Goal: Task Accomplishment & Management: Use online tool/utility

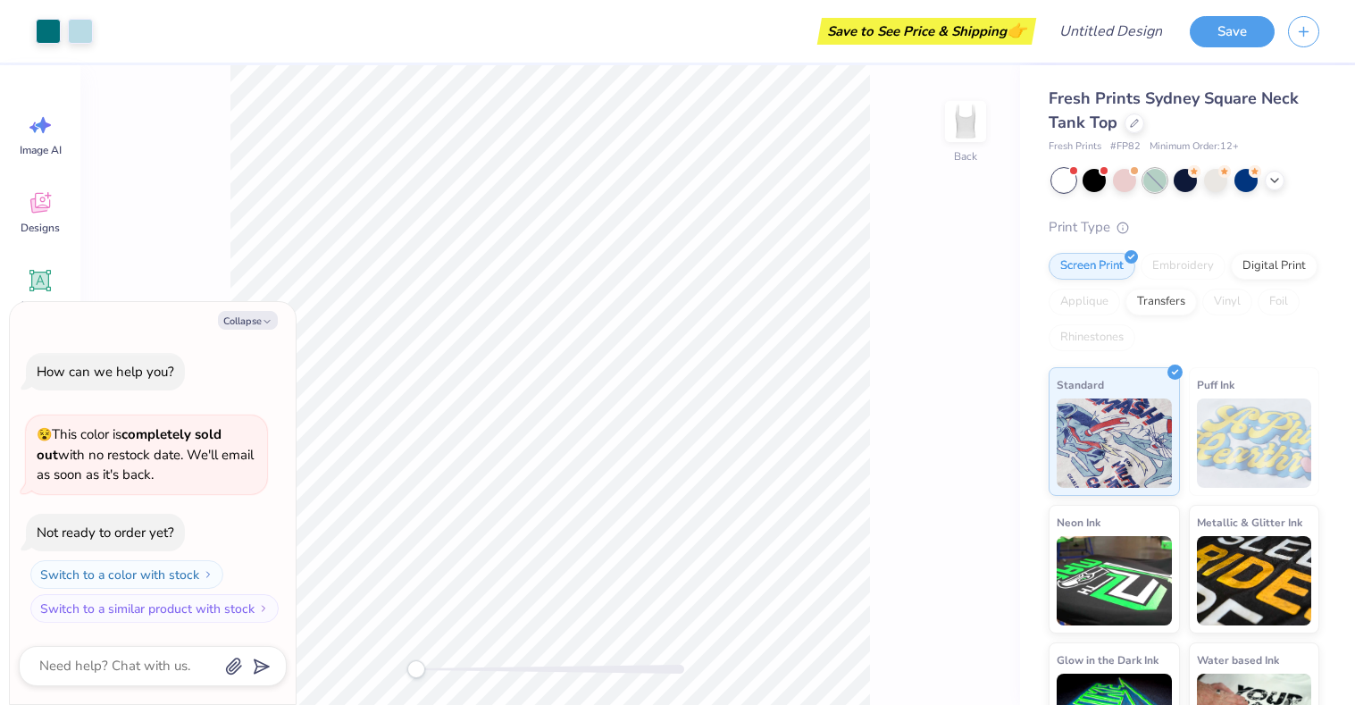
click at [1160, 180] on div at bounding box center [1155, 180] width 23 height 23
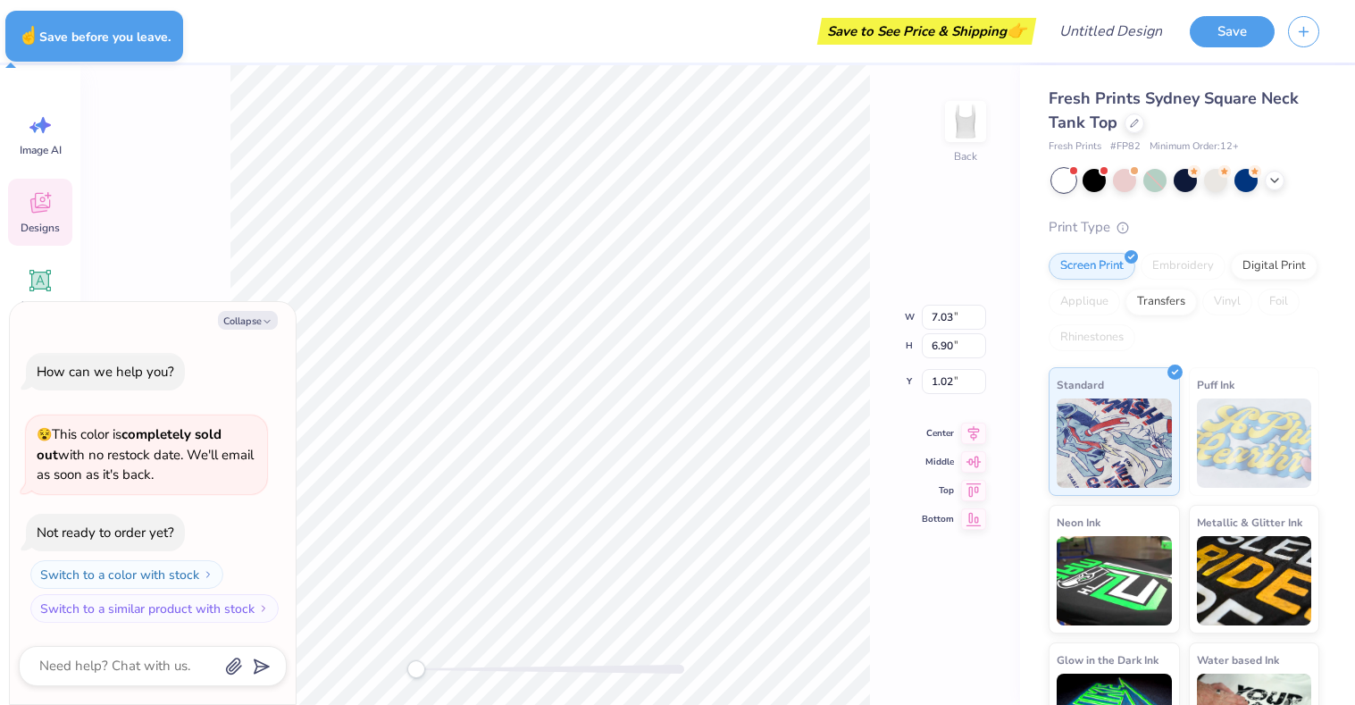
type textarea "x"
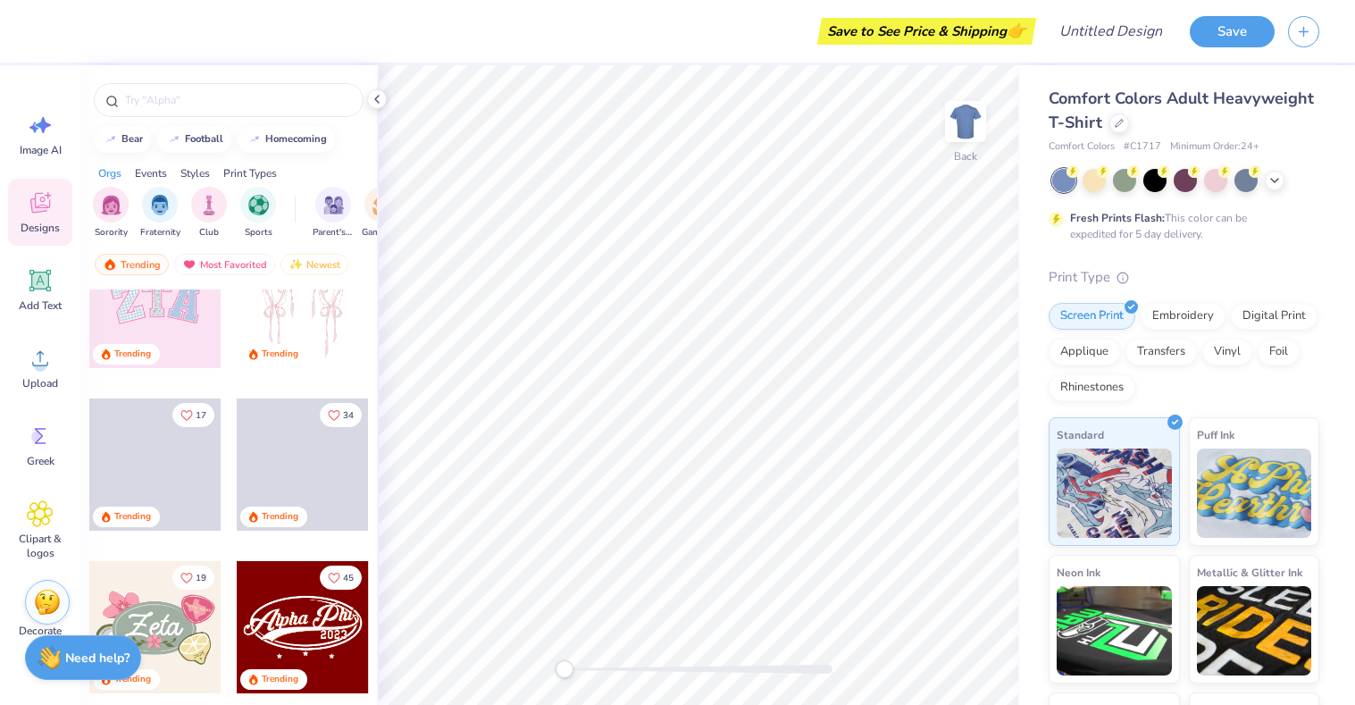
scroll to position [223, 0]
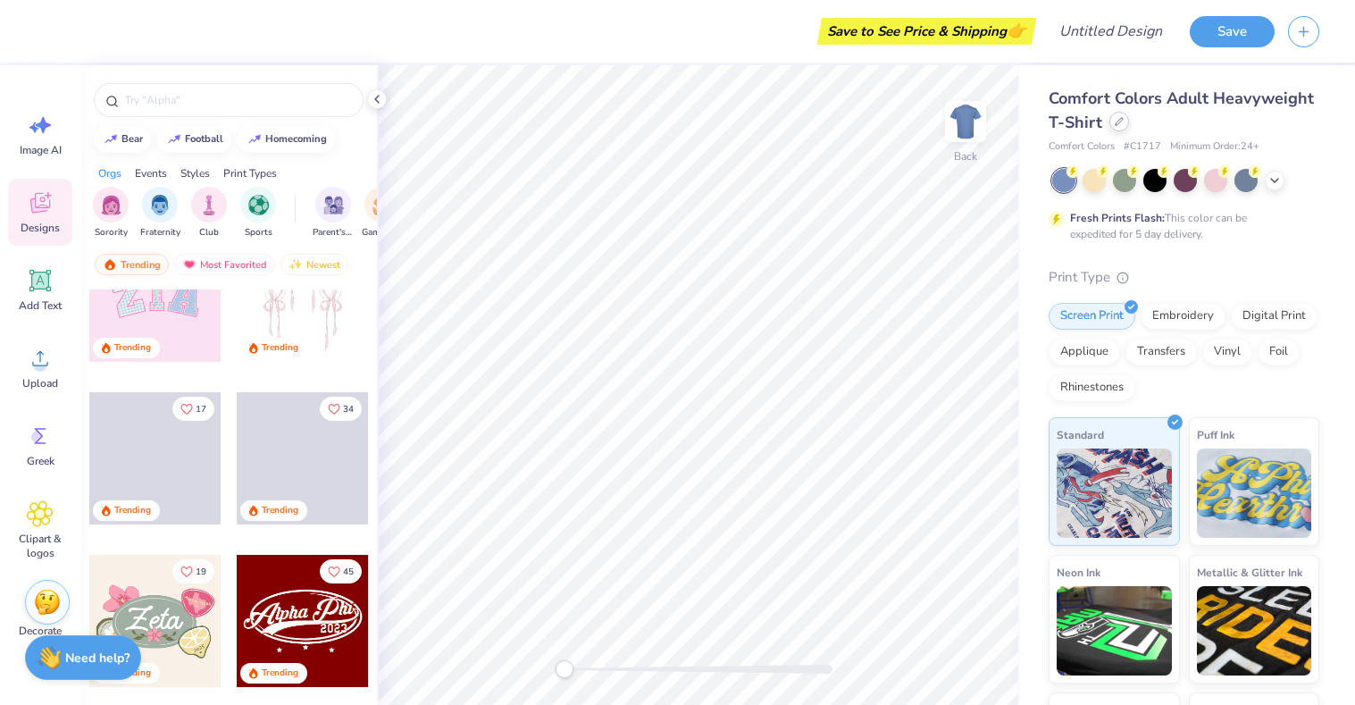
click at [1118, 120] on icon at bounding box center [1119, 121] width 9 height 9
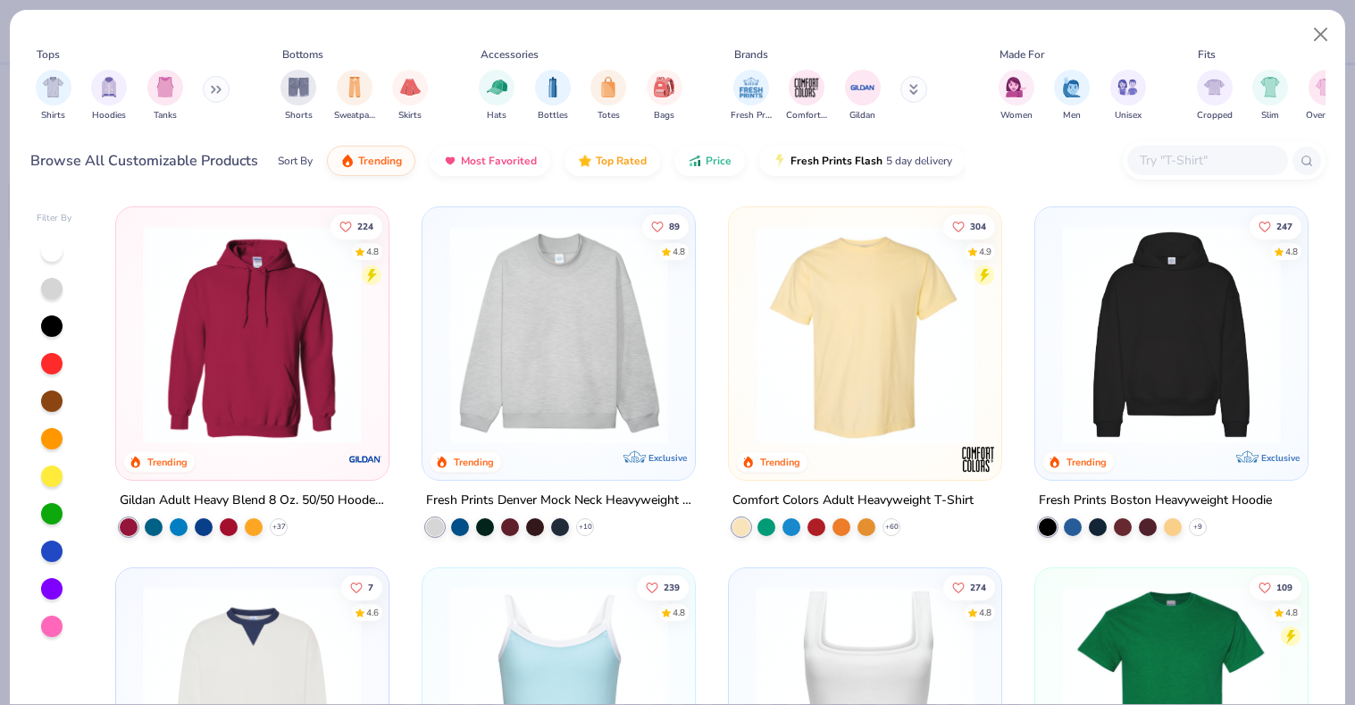
scroll to position [6, 0]
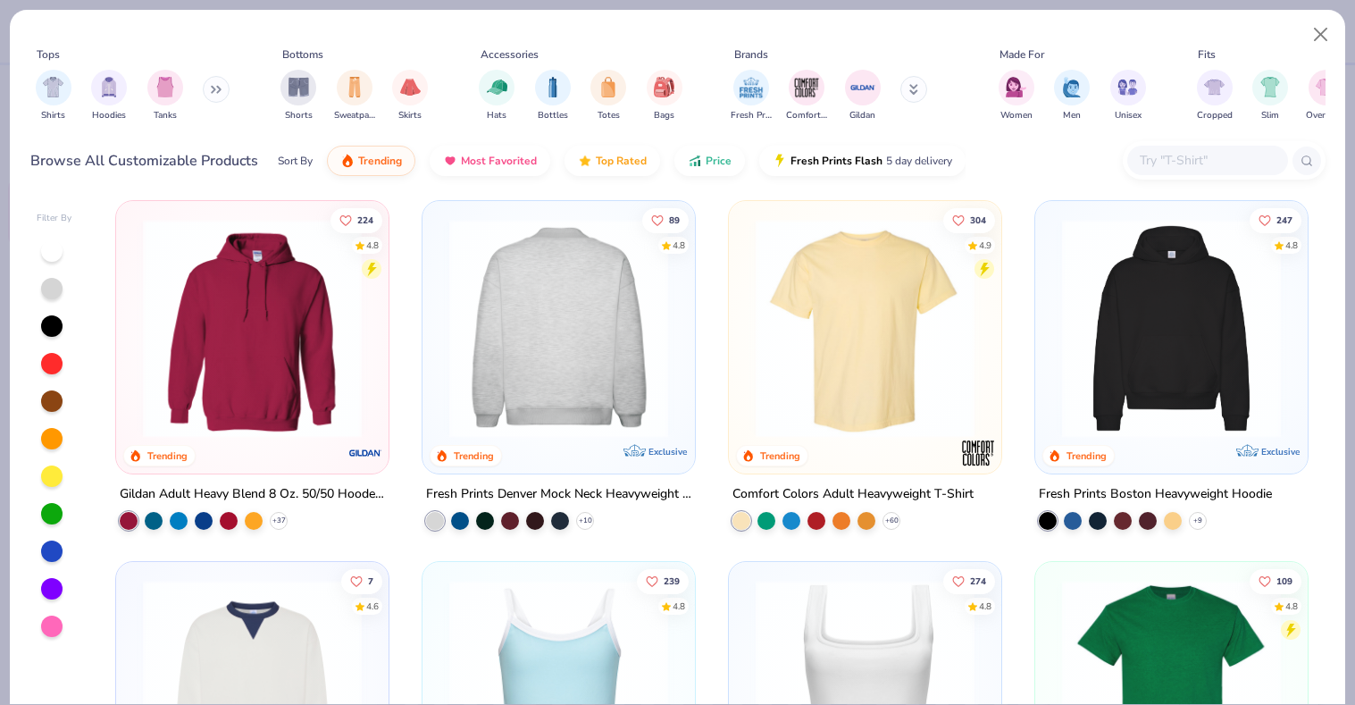
click at [535, 344] on img at bounding box center [558, 328] width 237 height 219
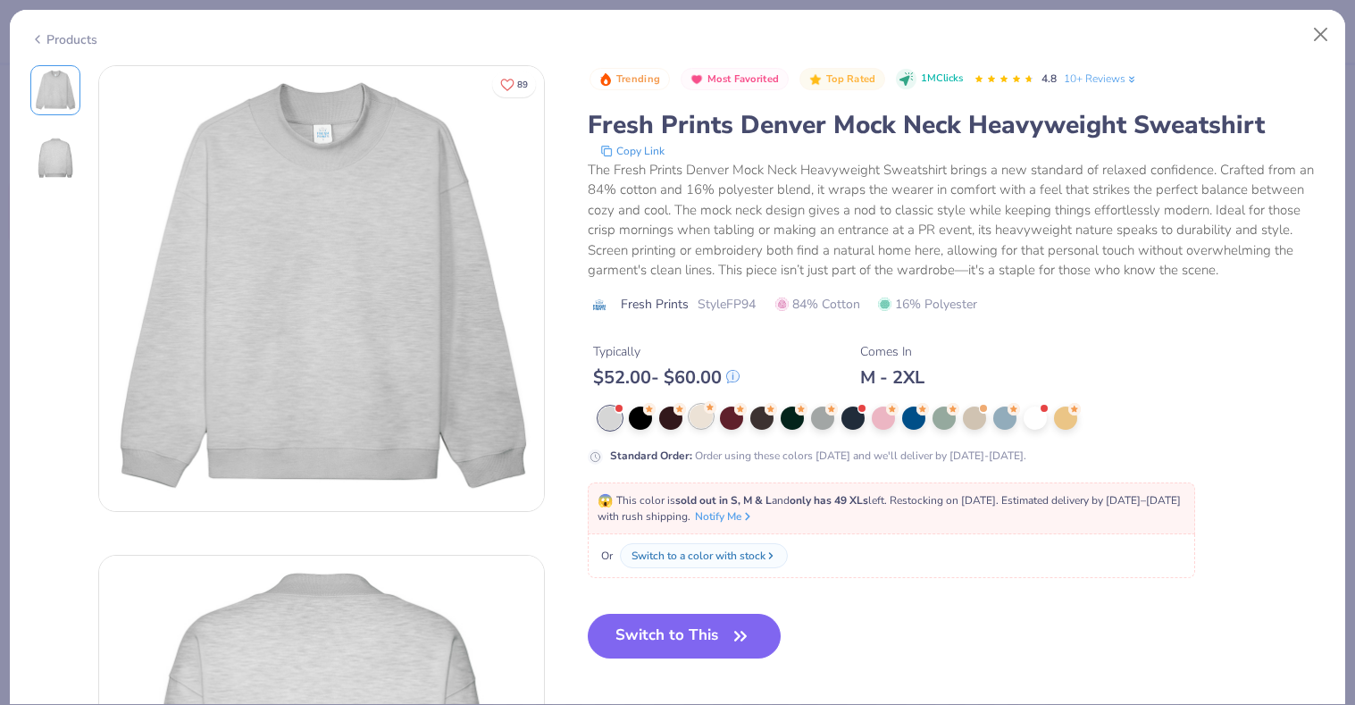
click at [700, 420] on div at bounding box center [701, 416] width 23 height 23
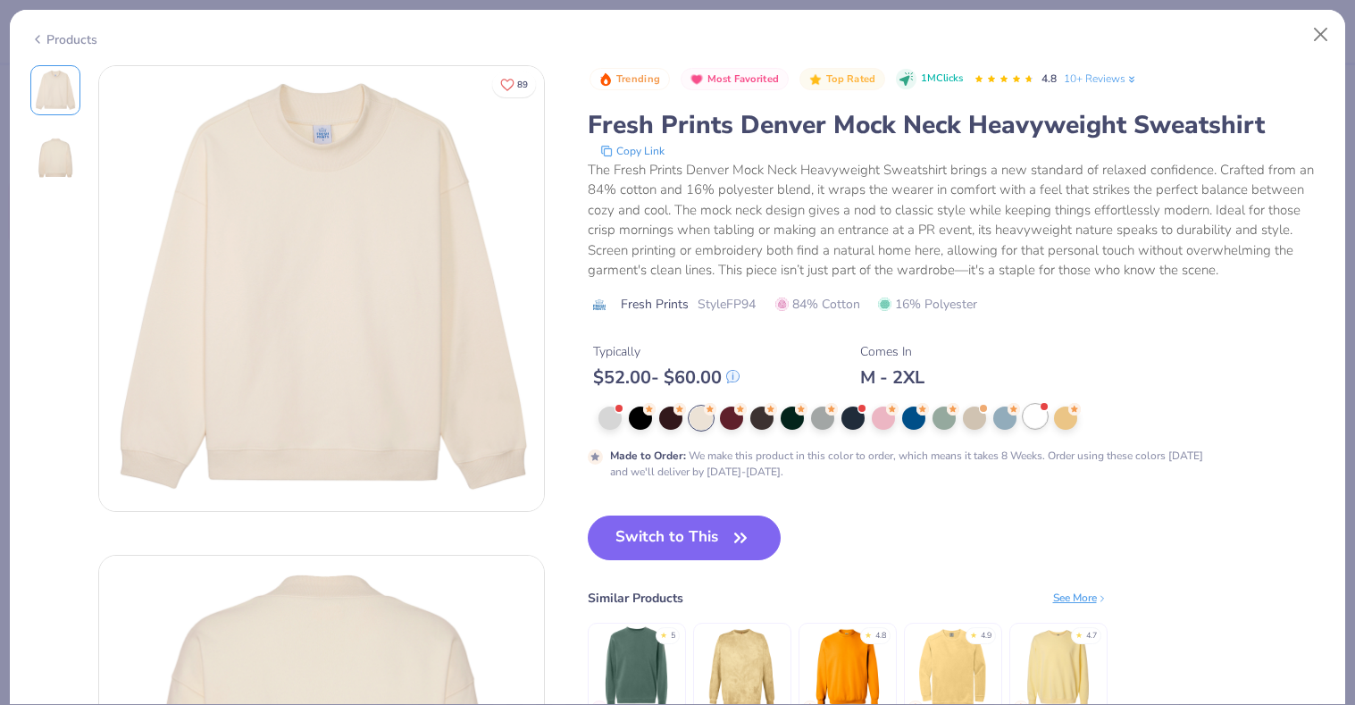
click at [1039, 415] on div at bounding box center [1035, 416] width 23 height 23
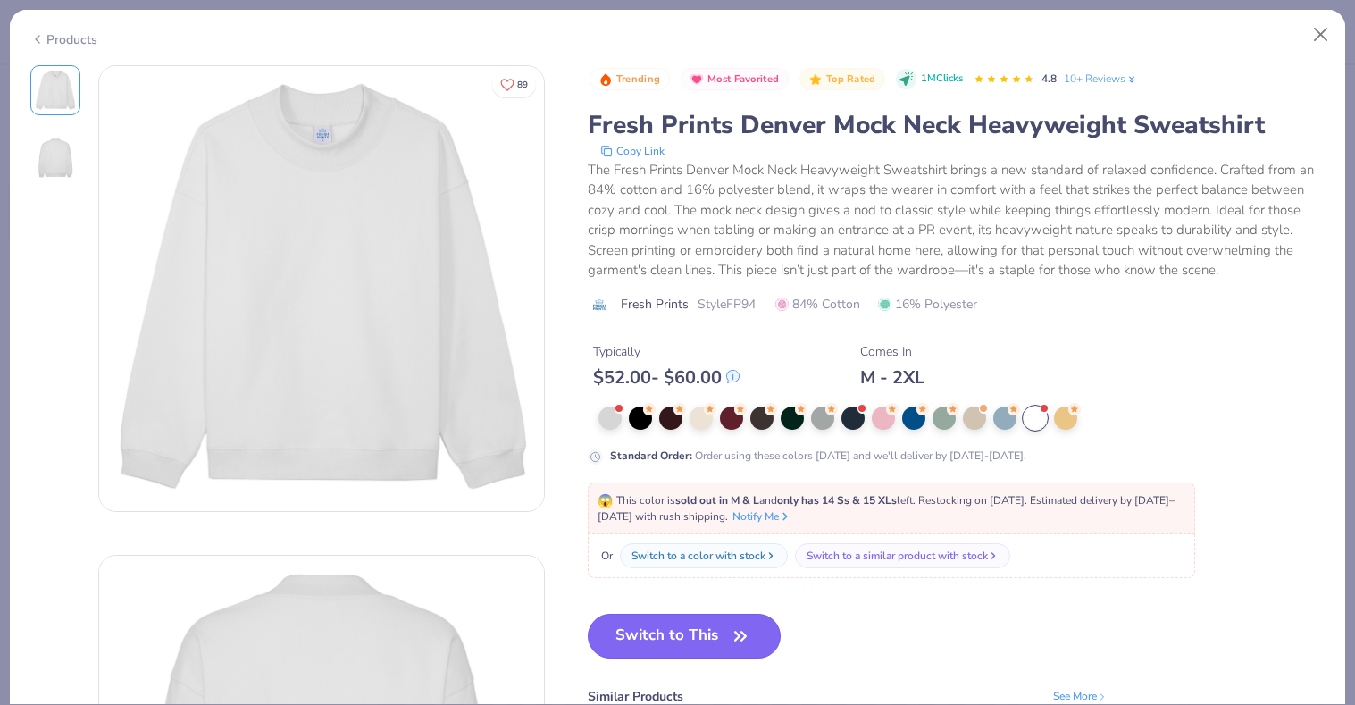
click at [651, 625] on button "Switch to This" at bounding box center [685, 636] width 194 height 45
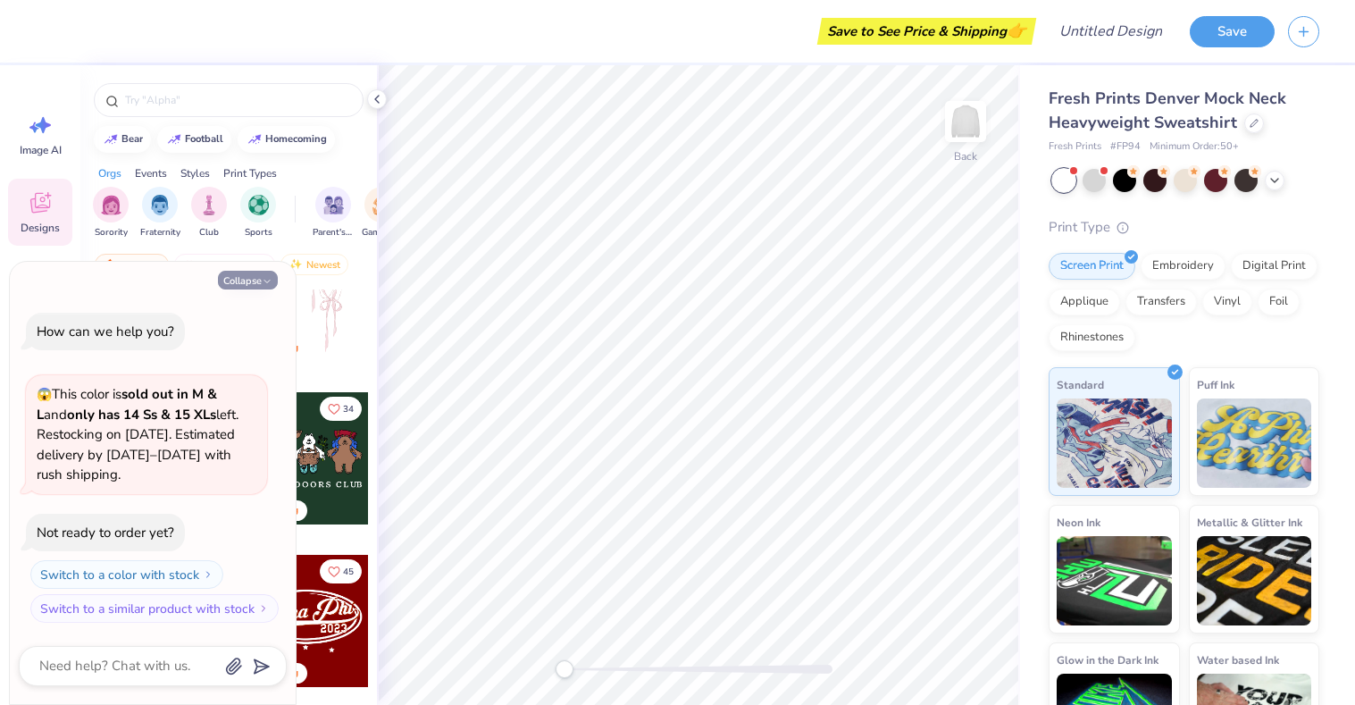
click at [257, 282] on button "Collapse" at bounding box center [248, 280] width 60 height 19
type textarea "x"
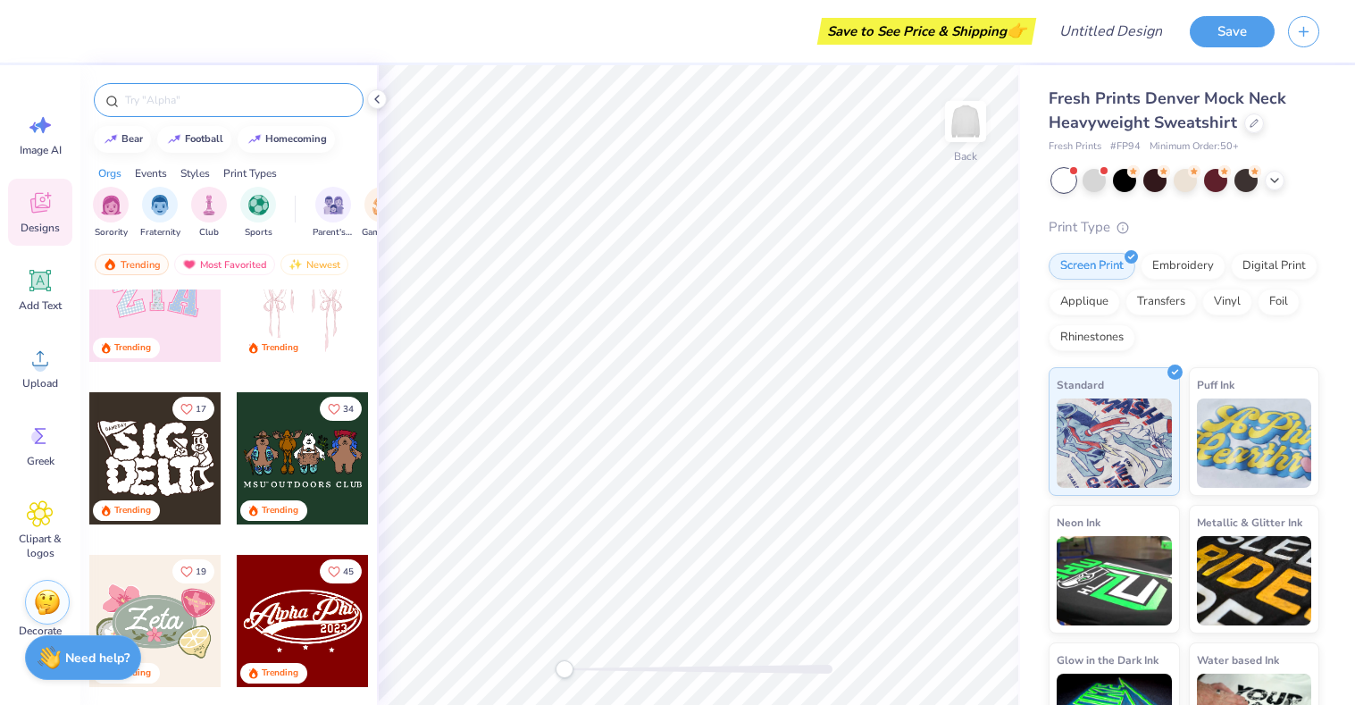
click at [272, 102] on input "text" at bounding box center [237, 100] width 229 height 18
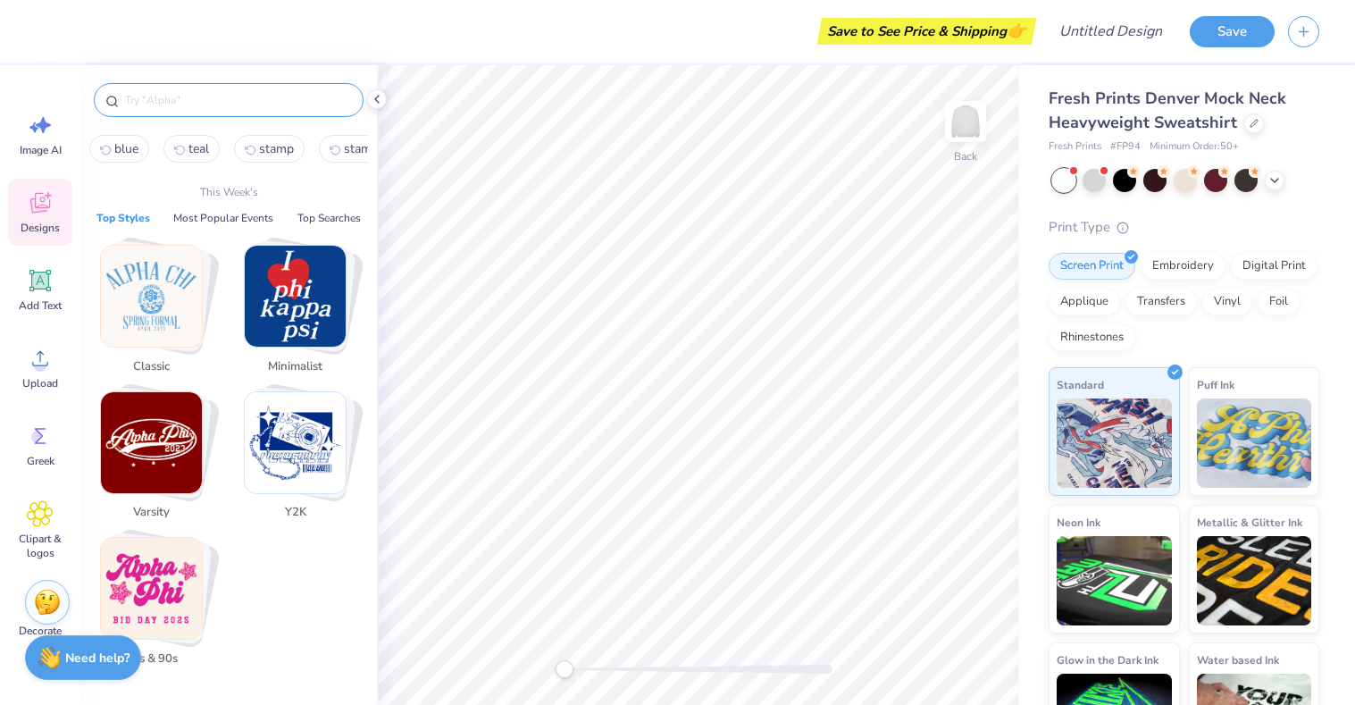
click at [165, 276] on img "Stack Card Button Classic" at bounding box center [151, 296] width 101 height 101
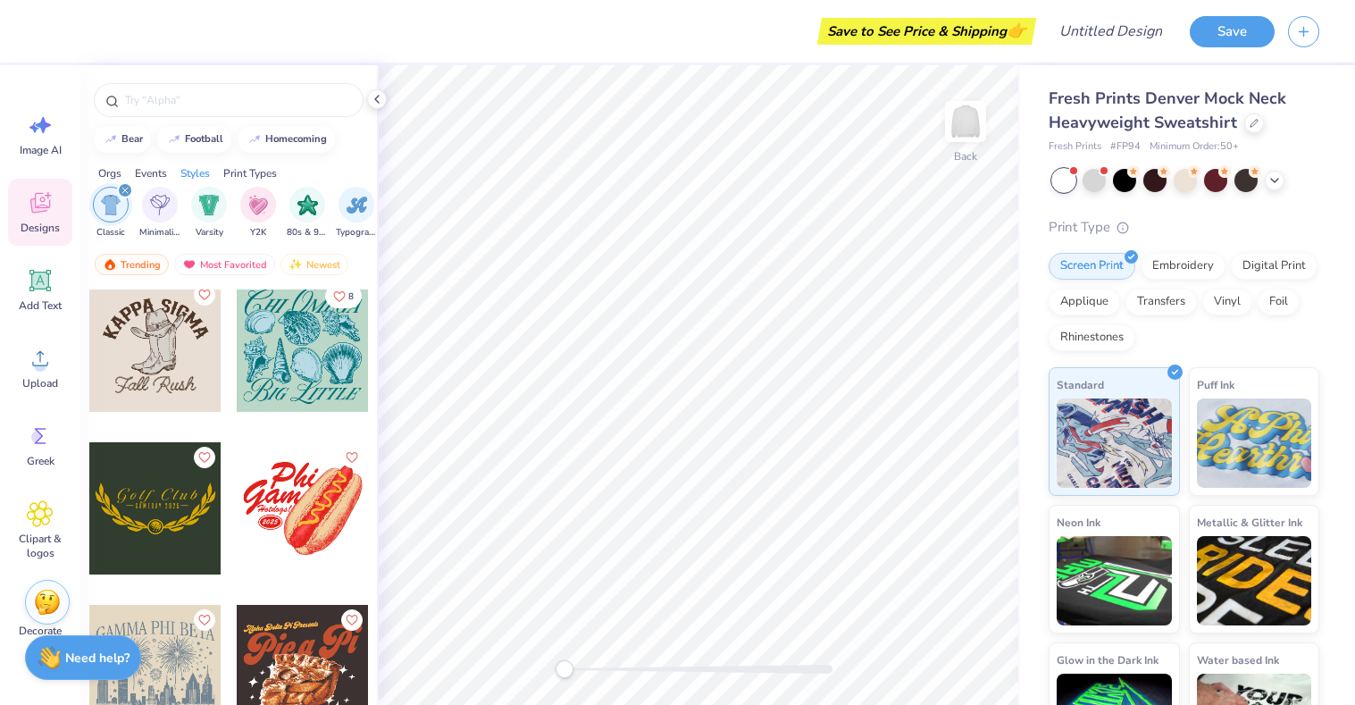
scroll to position [3099, 0]
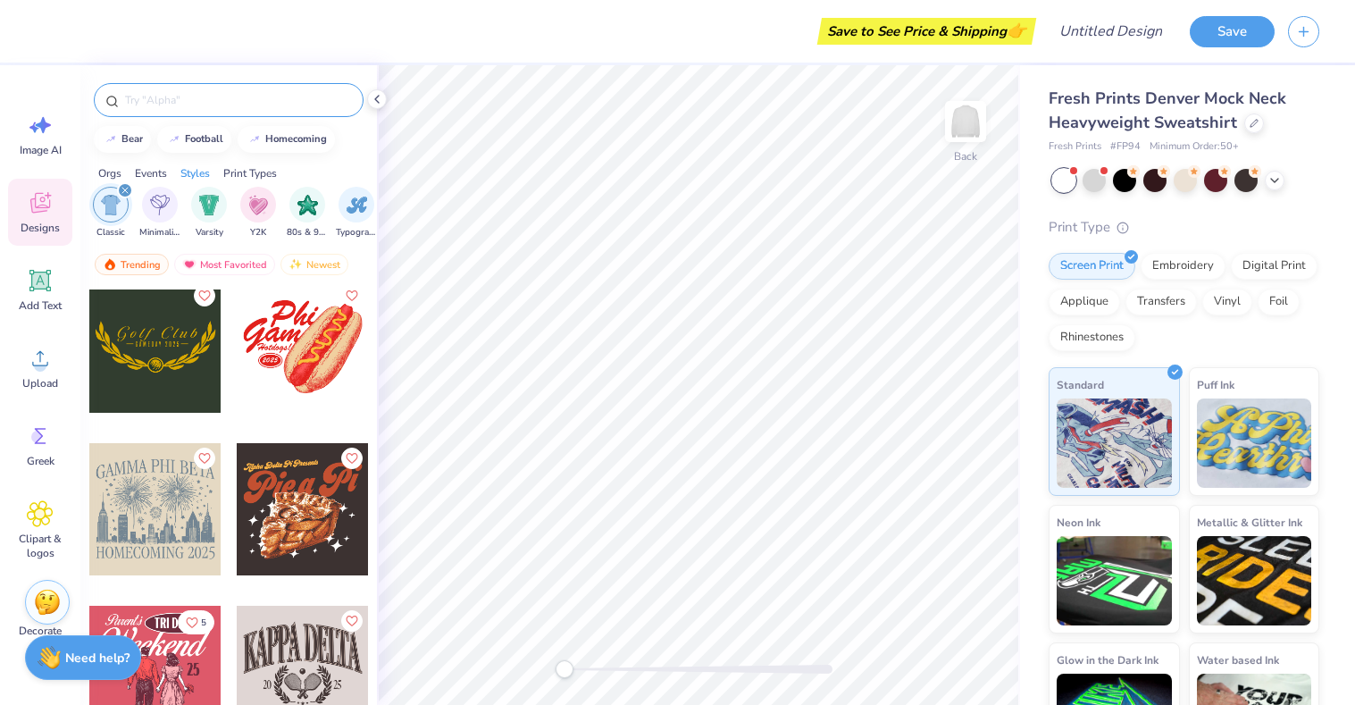
click at [254, 103] on input "text" at bounding box center [237, 100] width 229 height 18
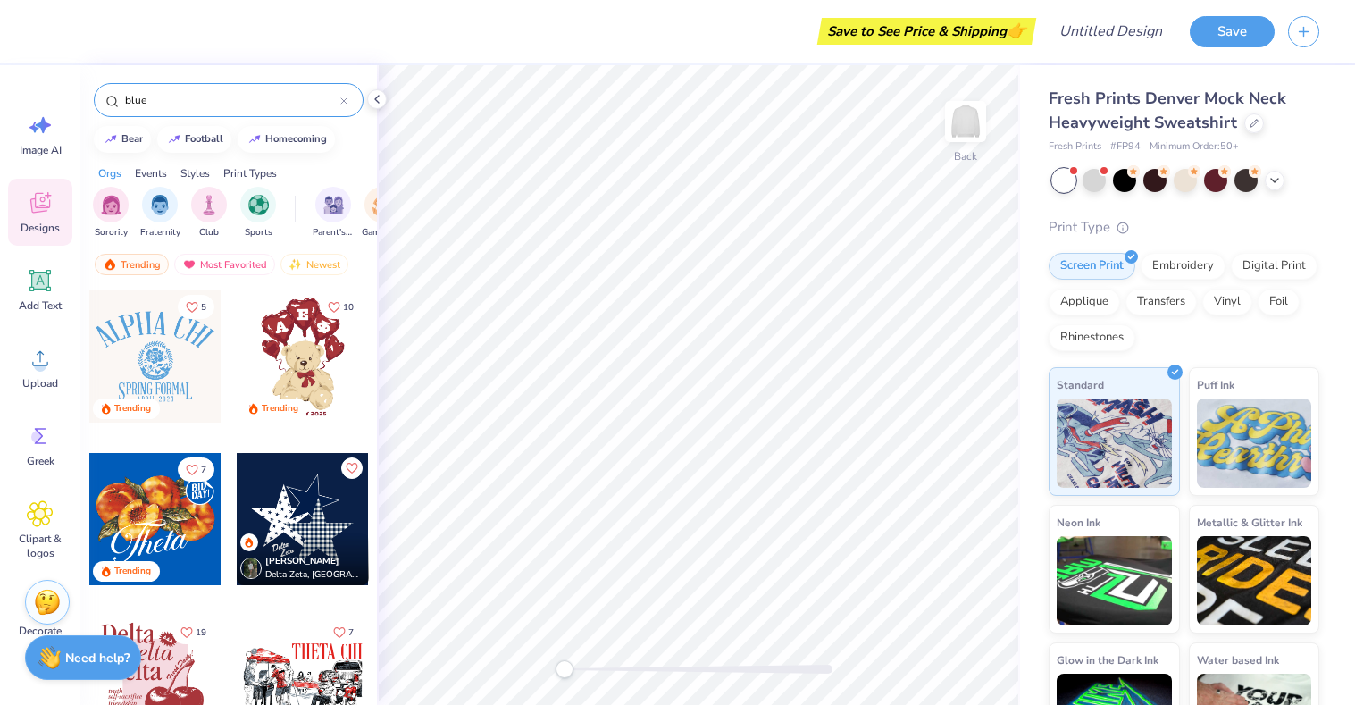
type input "blue"
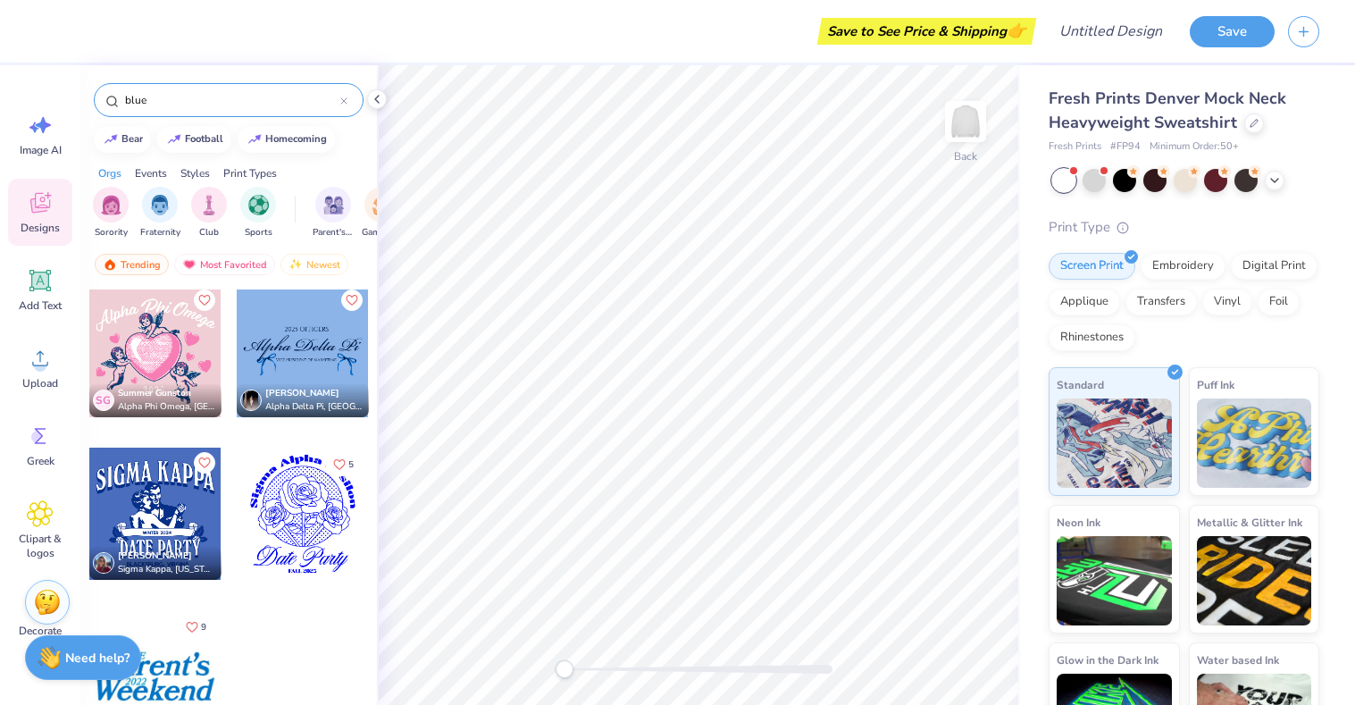
scroll to position [6997, 0]
click at [121, 199] on div "filter for Sorority" at bounding box center [111, 203] width 36 height 36
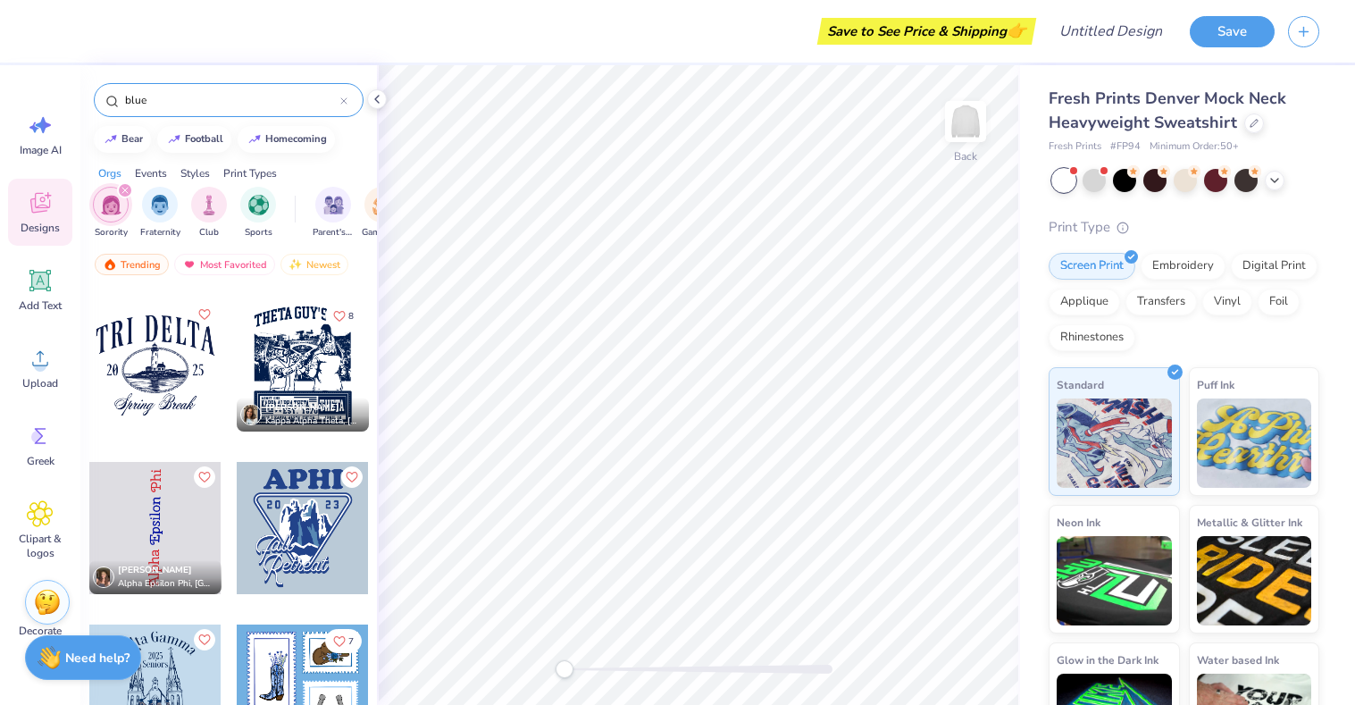
scroll to position [2093, 0]
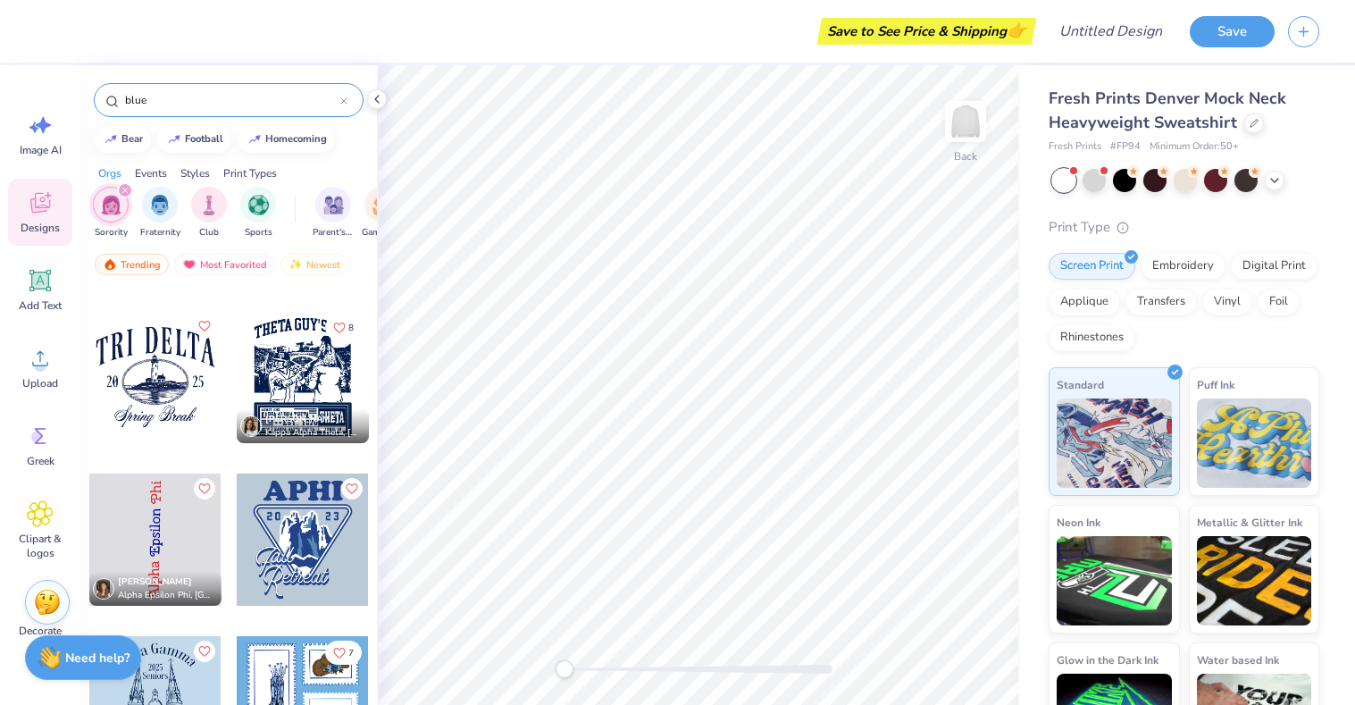
click at [179, 338] on div at bounding box center [155, 377] width 132 height 132
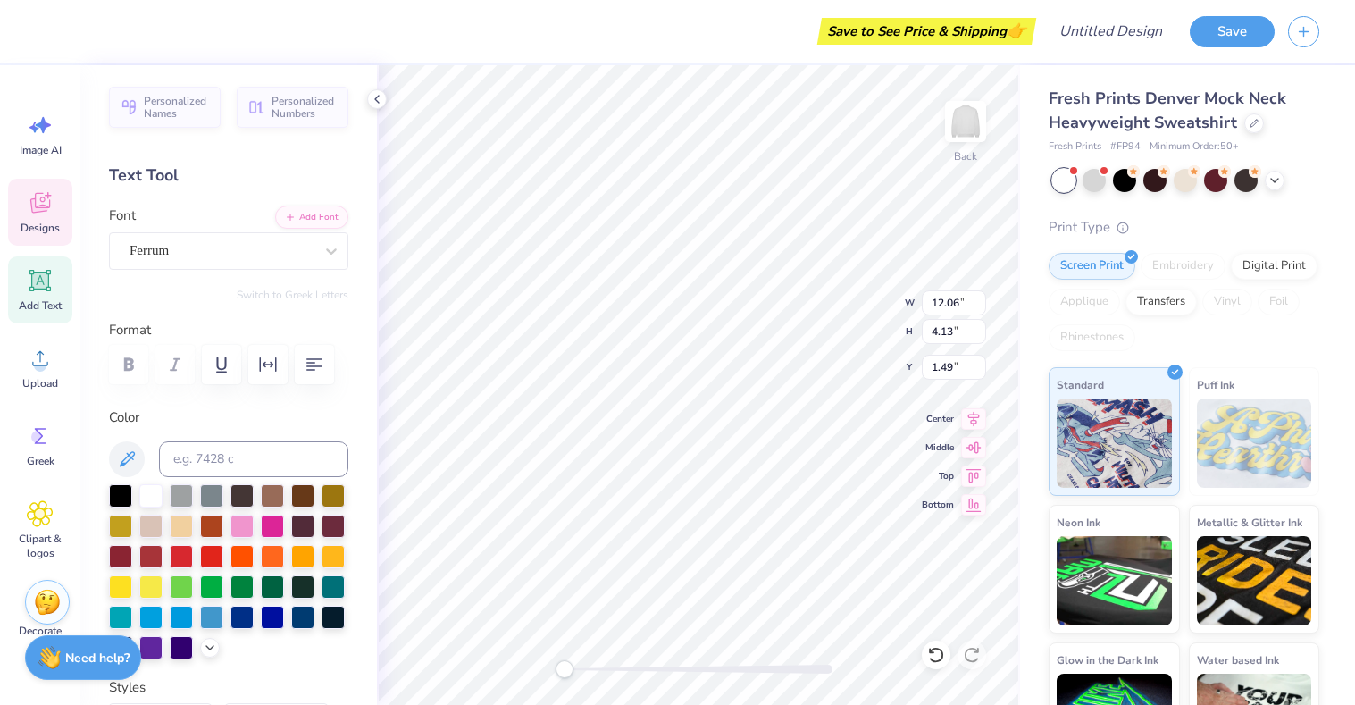
scroll to position [0, 0]
type textarea "Belle Tones"
click at [52, 206] on icon at bounding box center [40, 202] width 27 height 27
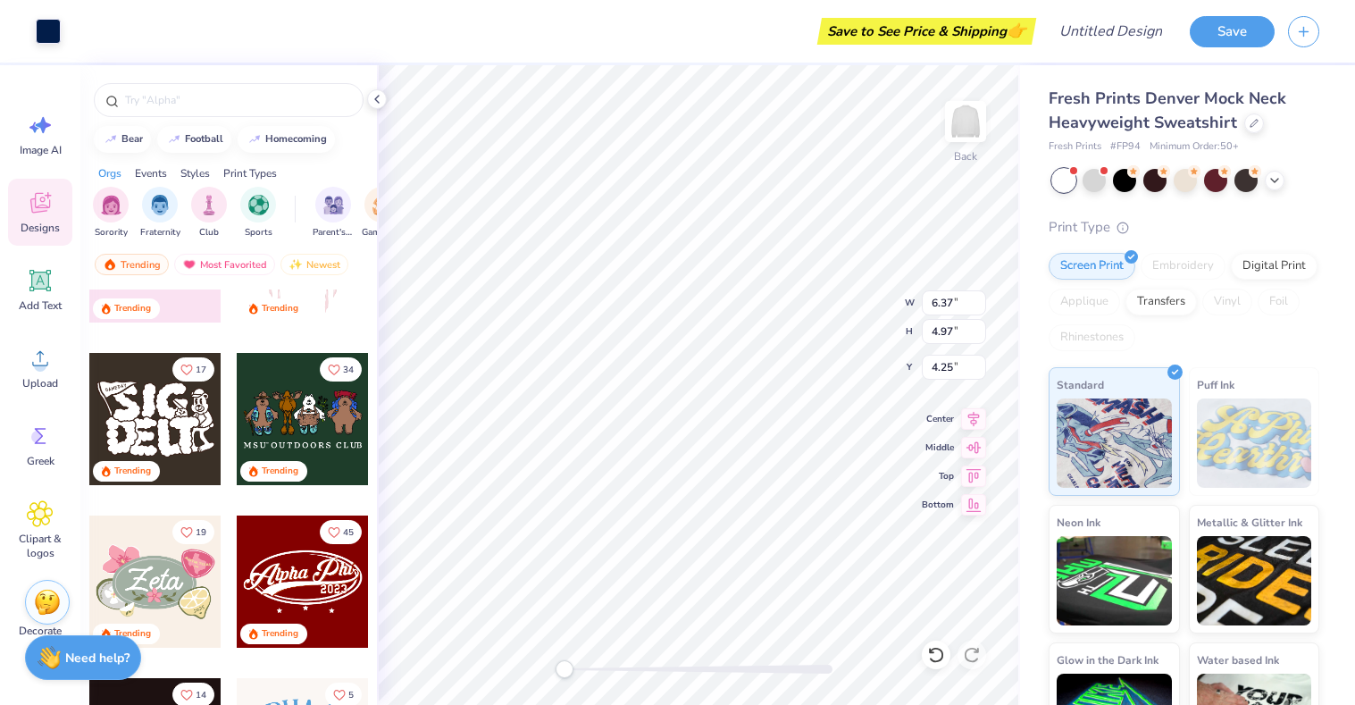
scroll to position [349, 0]
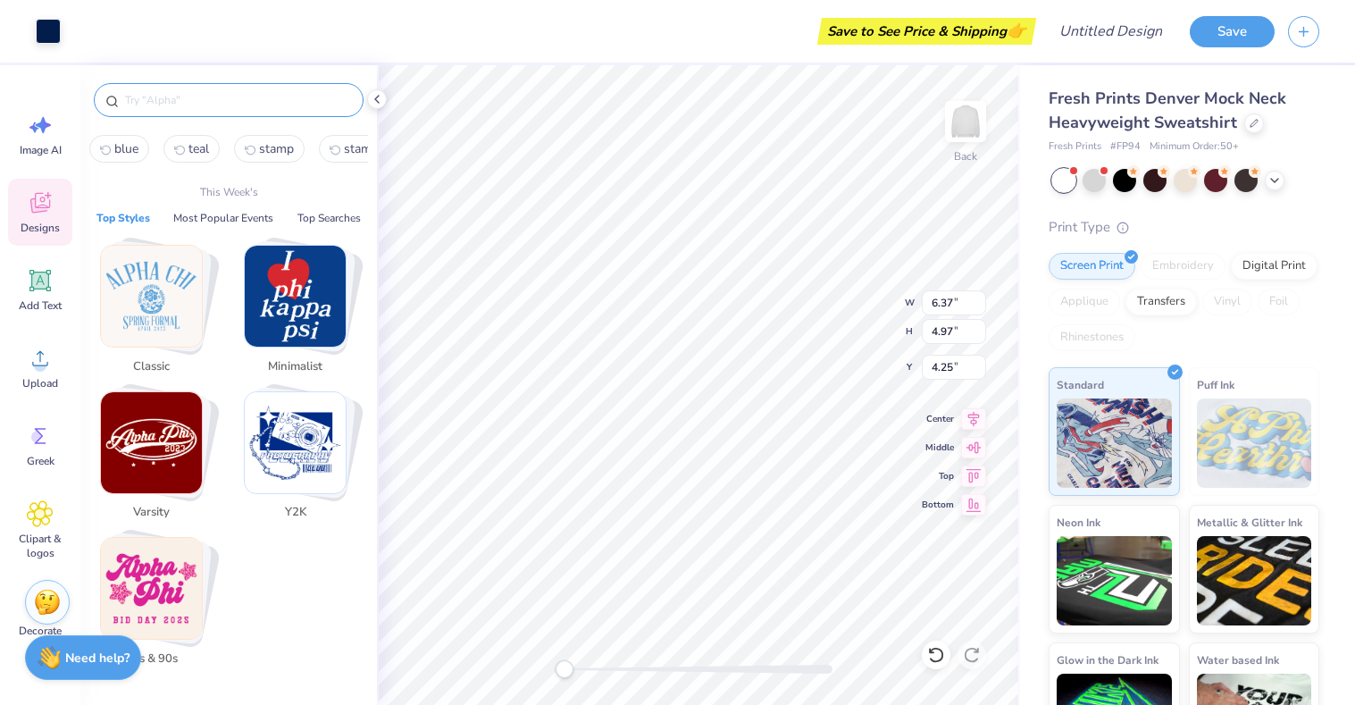
click at [246, 91] on input "text" at bounding box center [237, 100] width 229 height 18
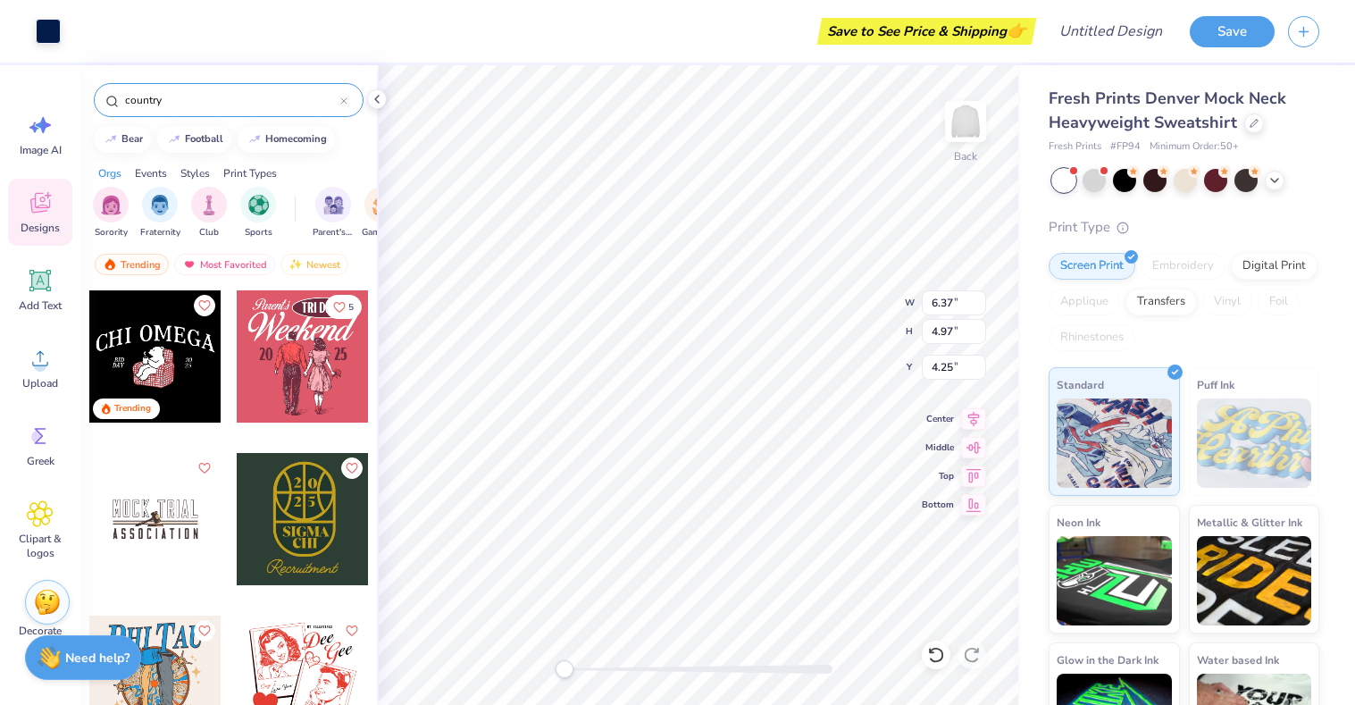
type input "country"
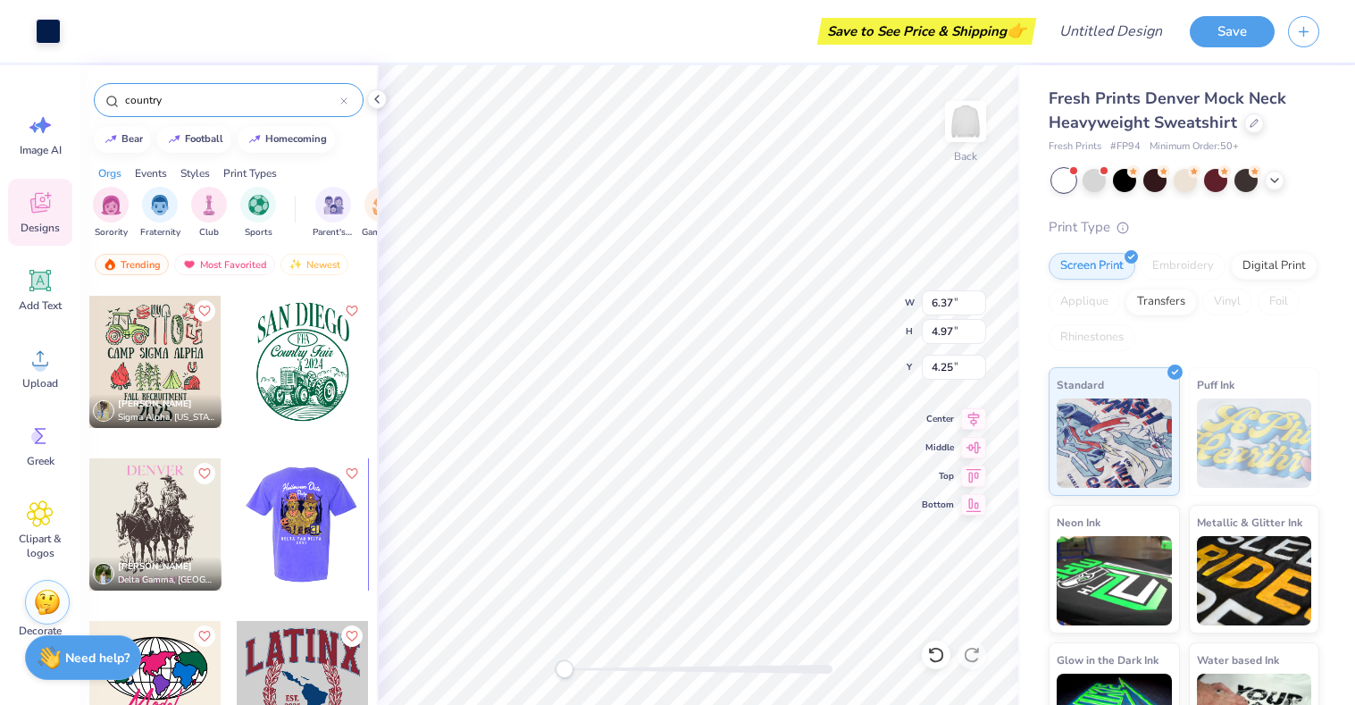
scroll to position [0, 0]
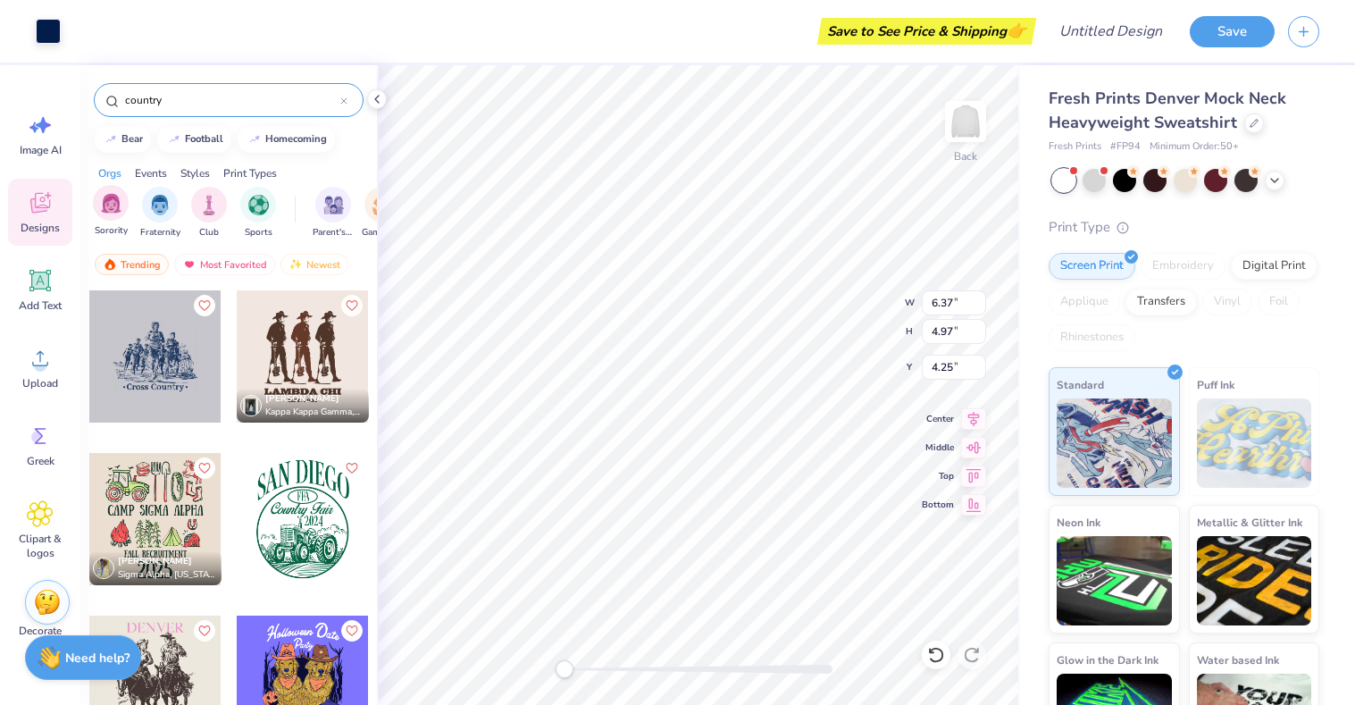
click at [121, 222] on div "Sorority" at bounding box center [111, 211] width 36 height 53
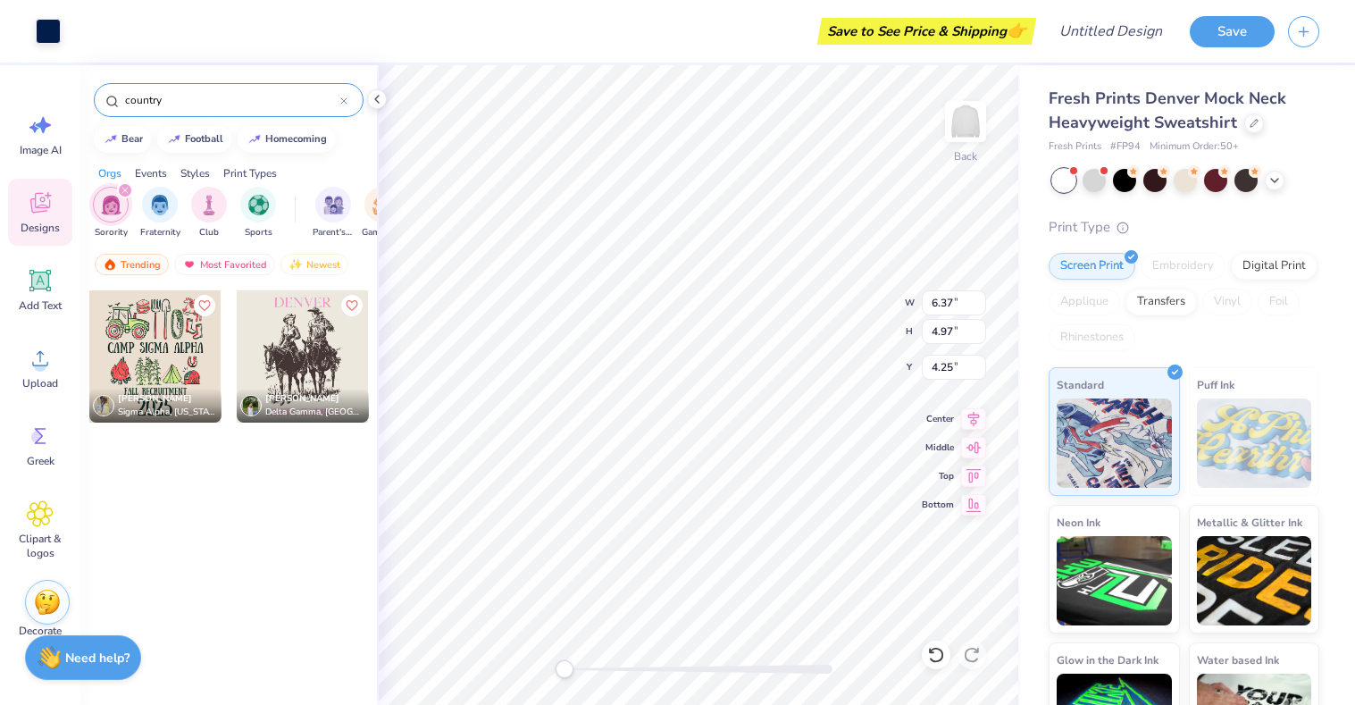
click at [343, 93] on div at bounding box center [343, 100] width 7 height 16
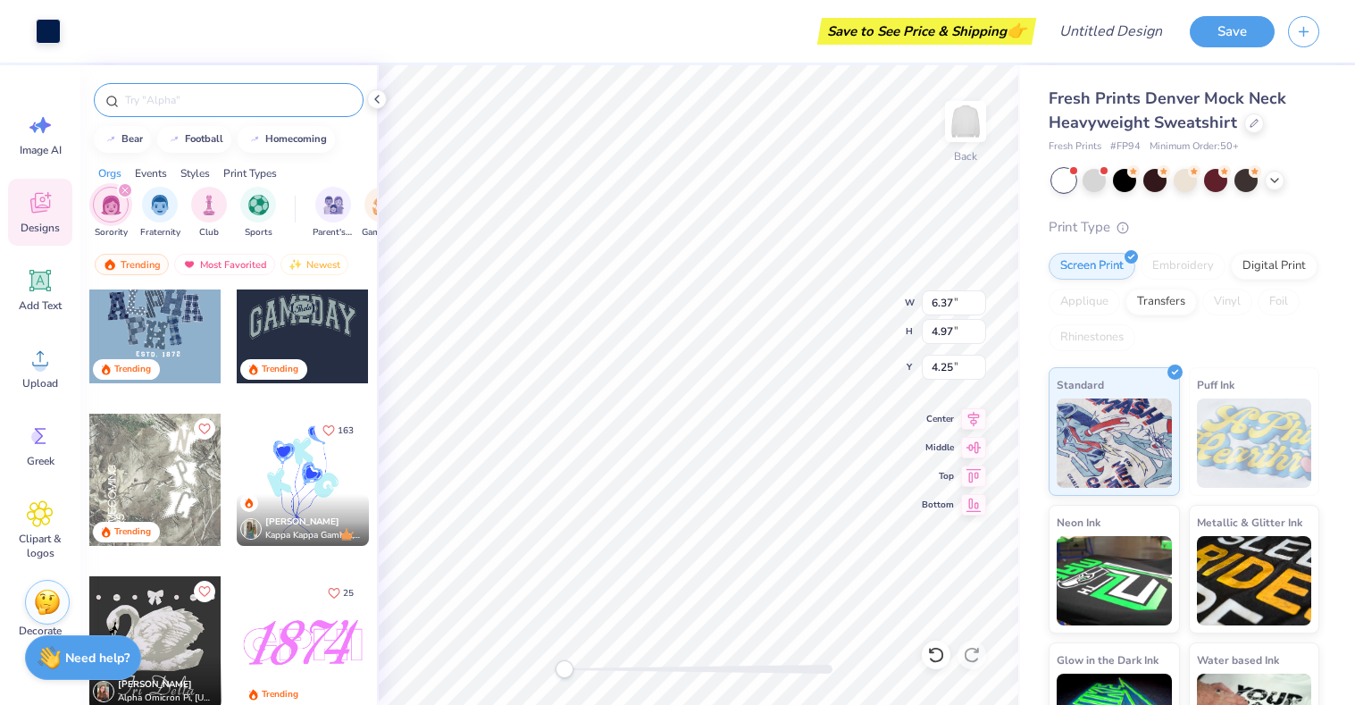
scroll to position [4734, 0]
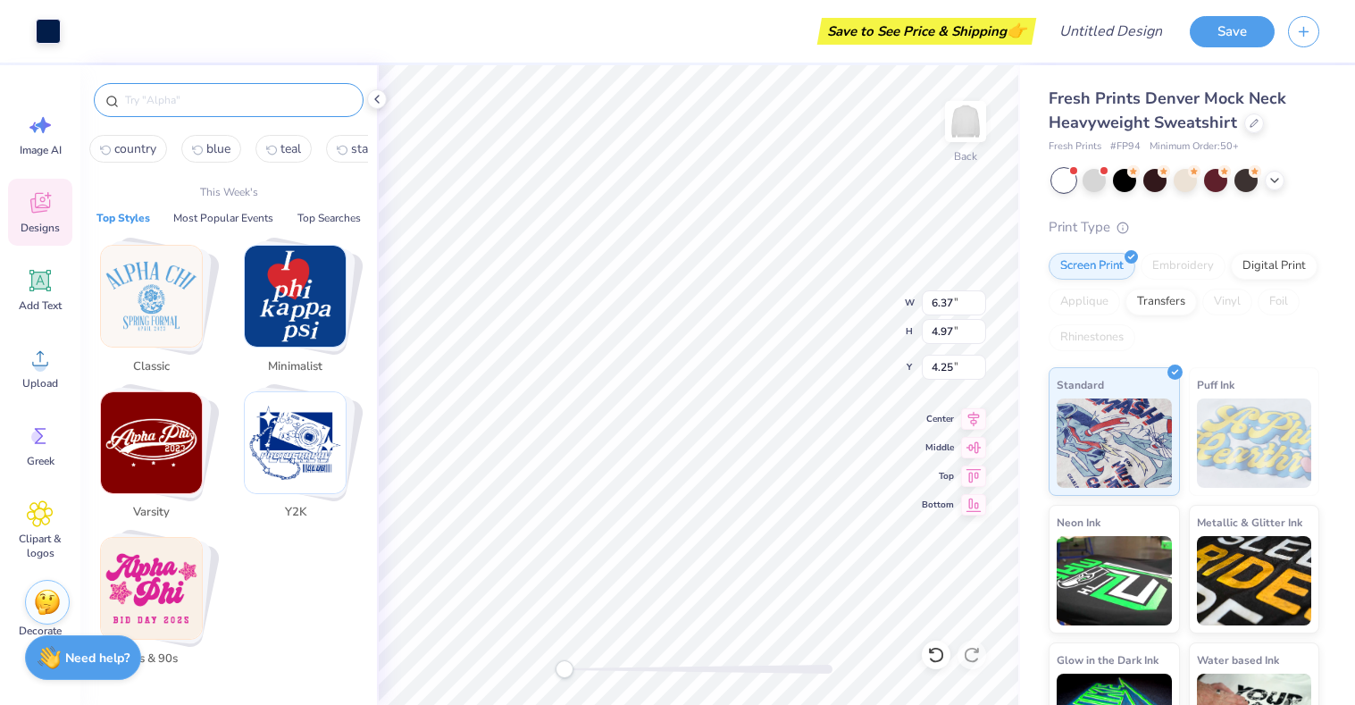
click at [217, 107] on input "text" at bounding box center [237, 100] width 229 height 18
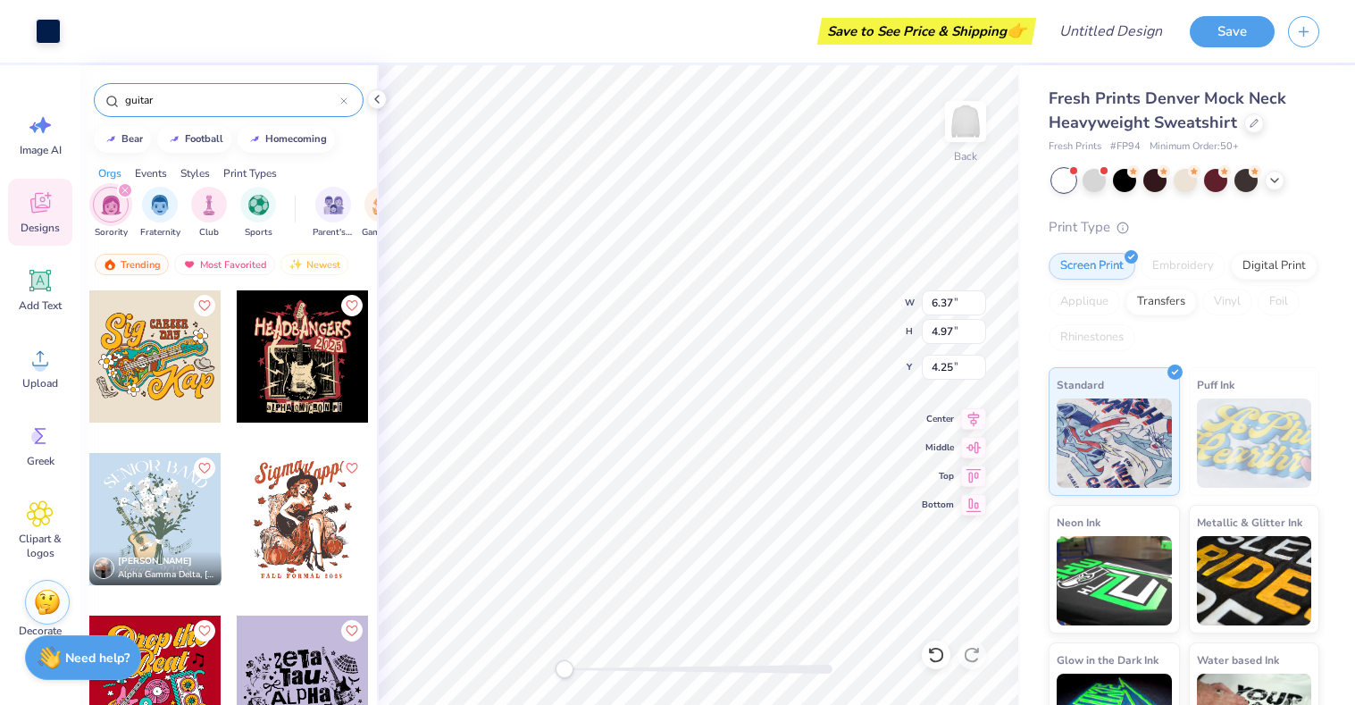
click at [338, 103] on input "guitar" at bounding box center [231, 100] width 217 height 18
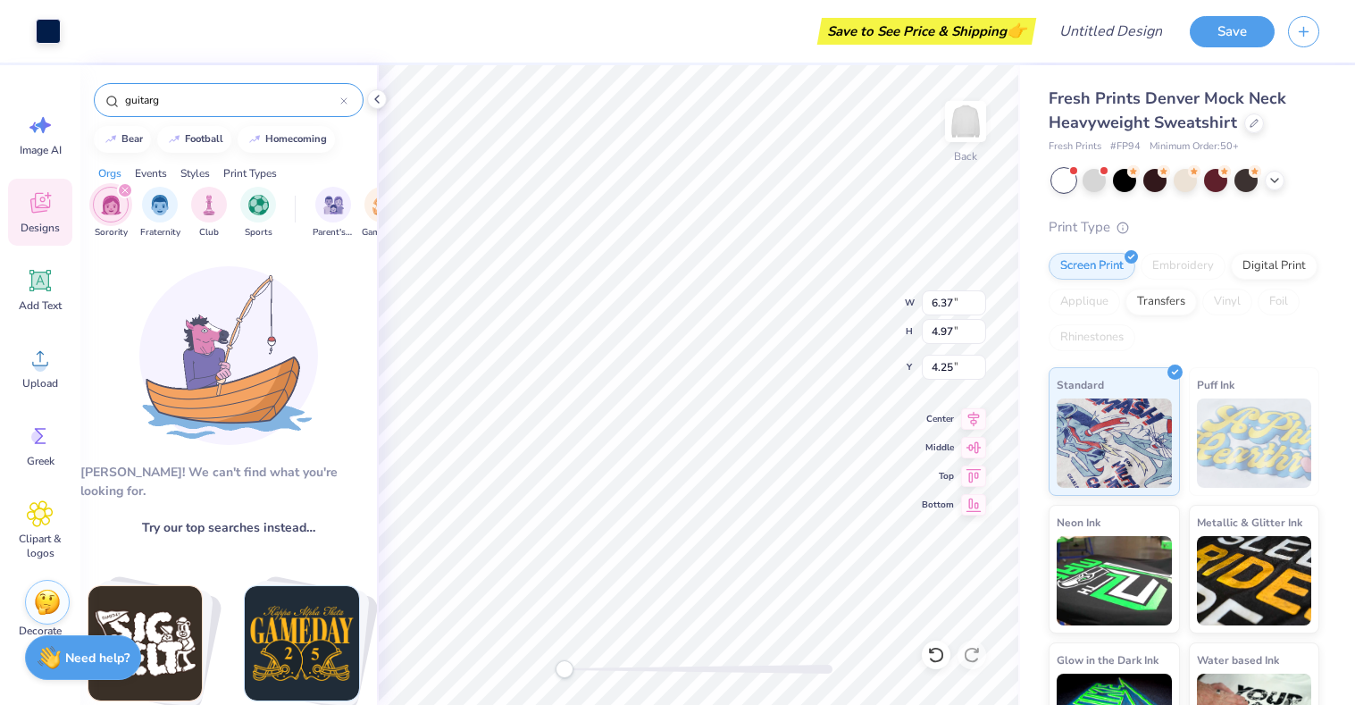
type input "guitar"
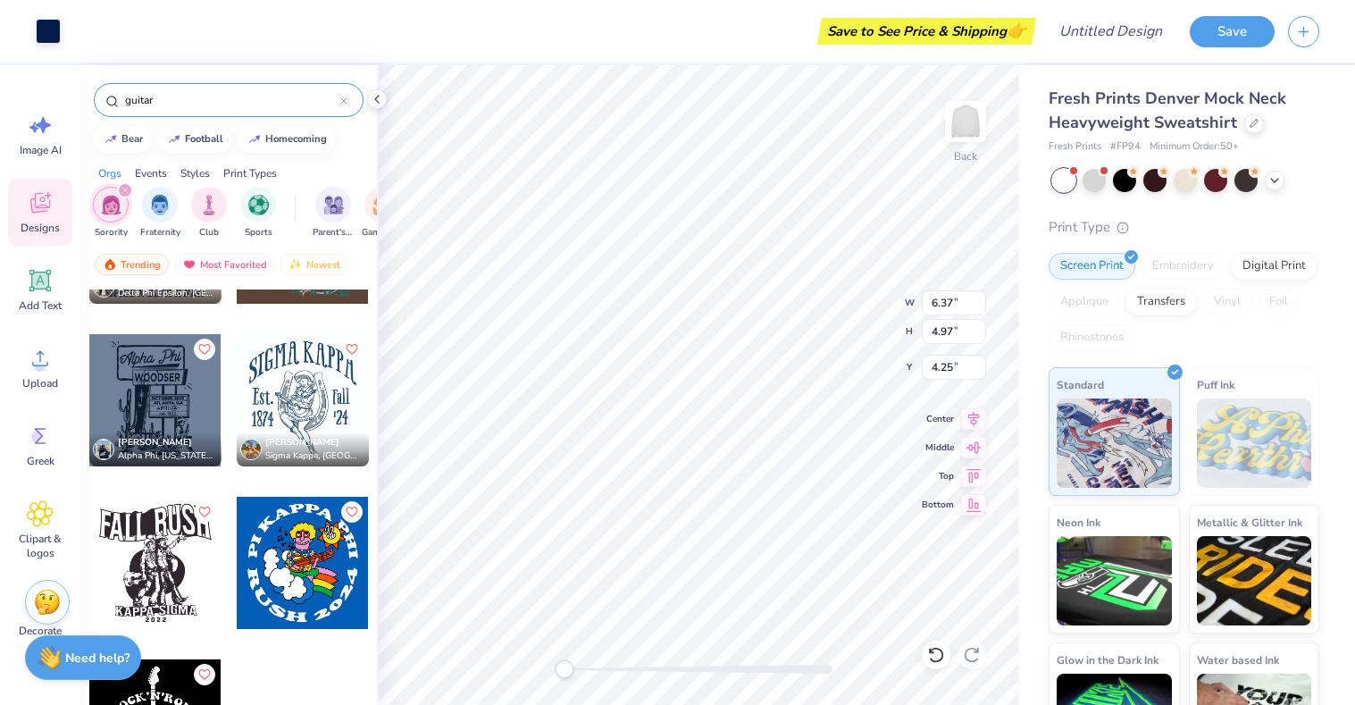
scroll to position [981, 0]
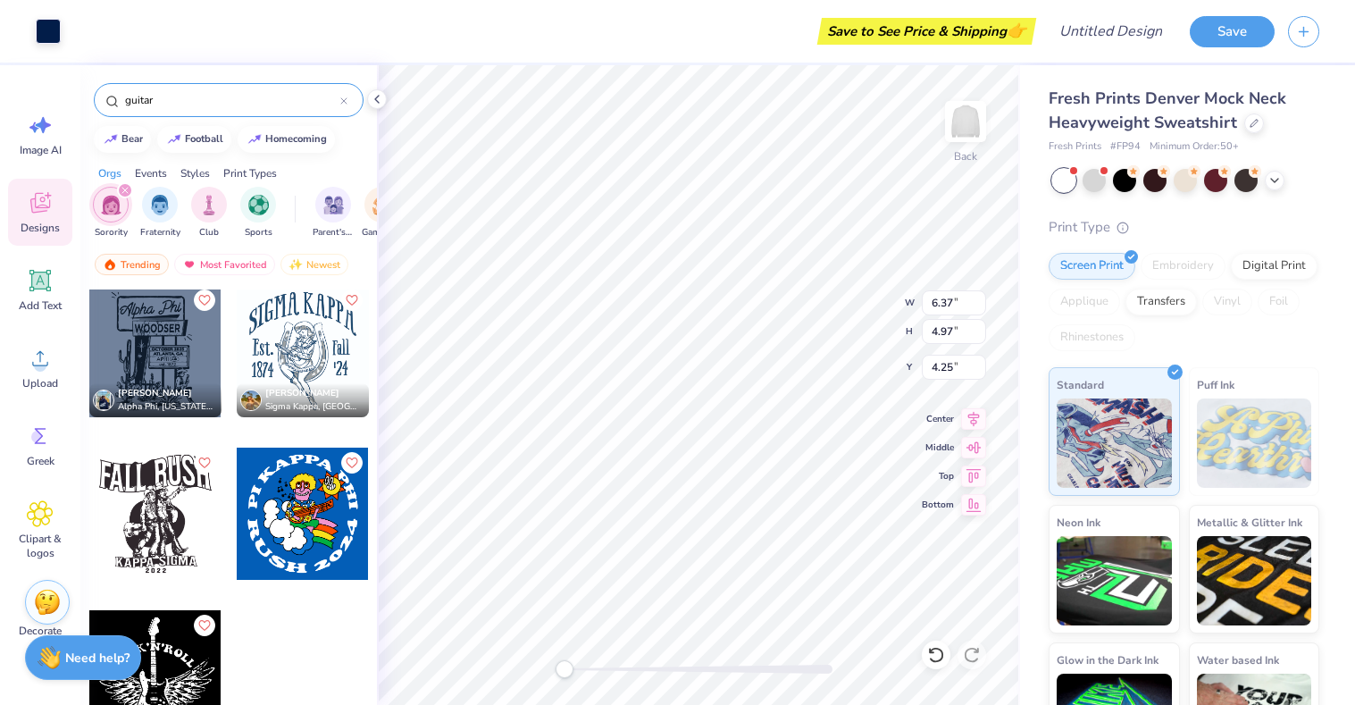
click at [296, 355] on div at bounding box center [303, 351] width 132 height 132
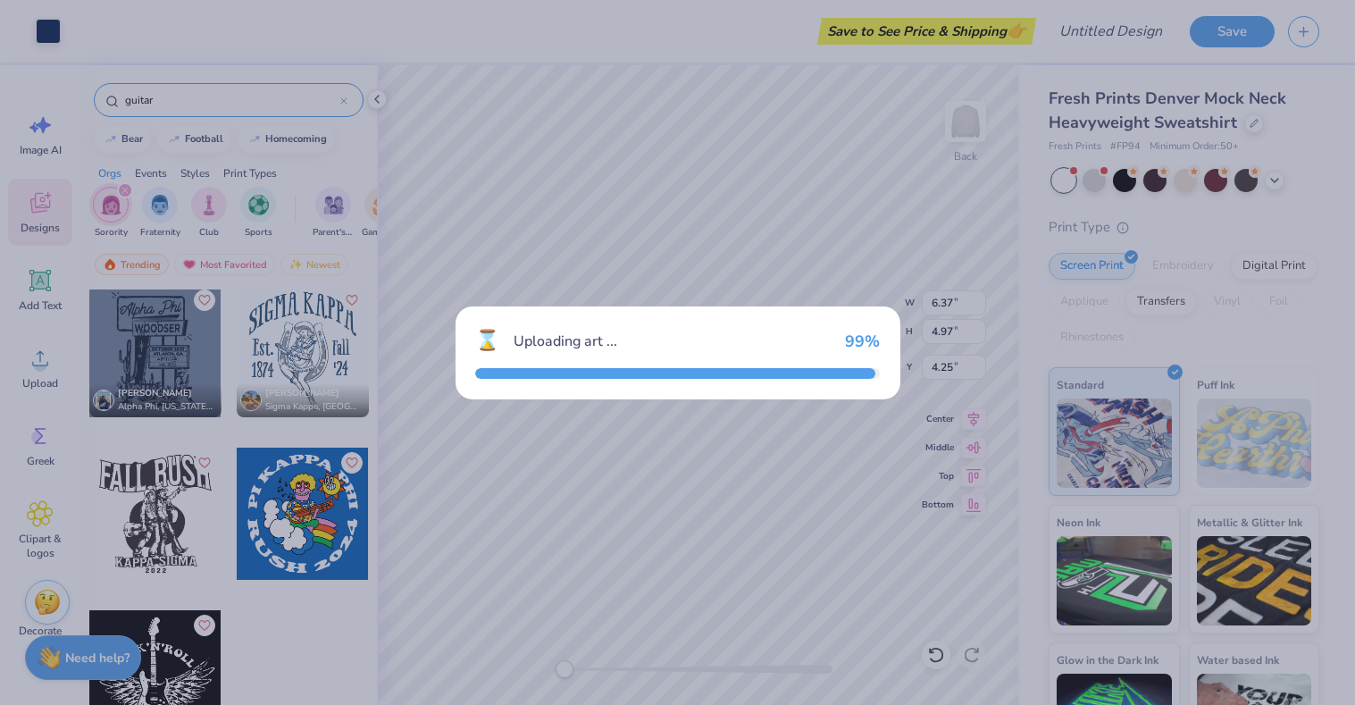
type input "8.23"
type input "9.15"
type input "3.00"
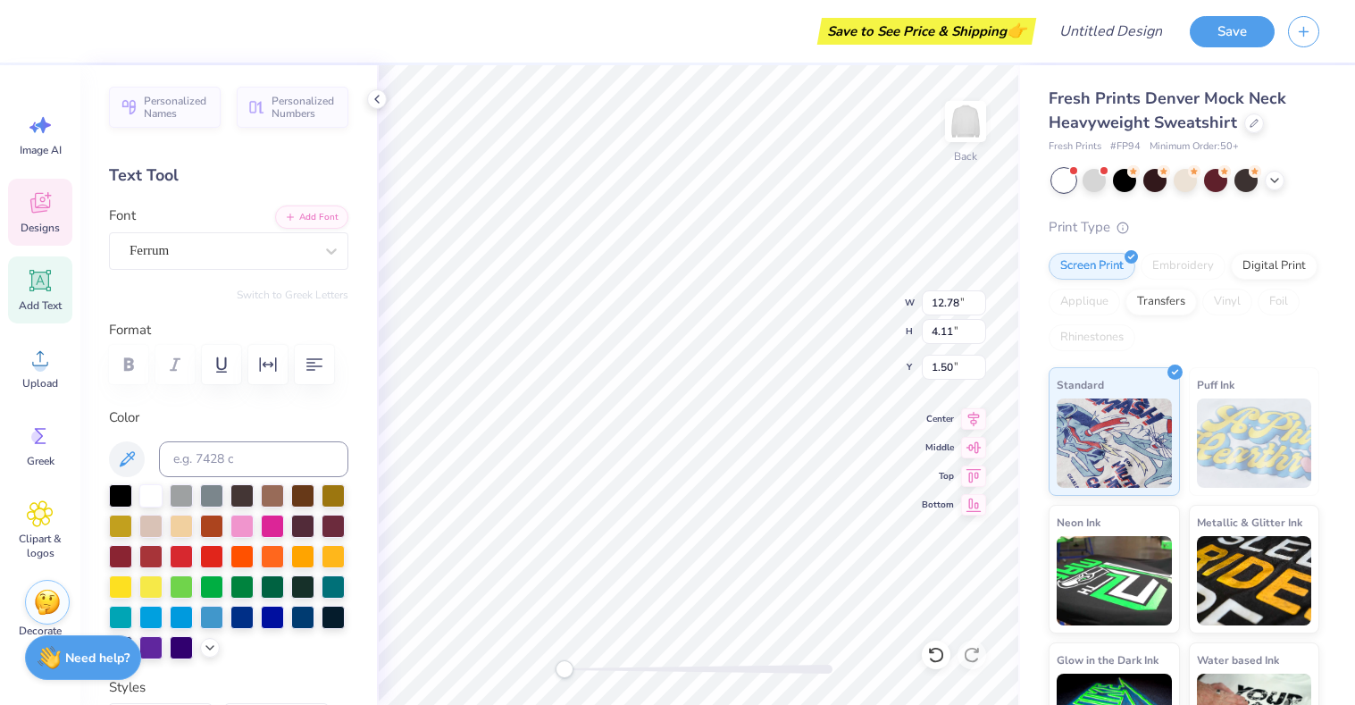
type input "6.37"
type input "4.97"
type input "4.25"
type input "12.78"
type input "4.11"
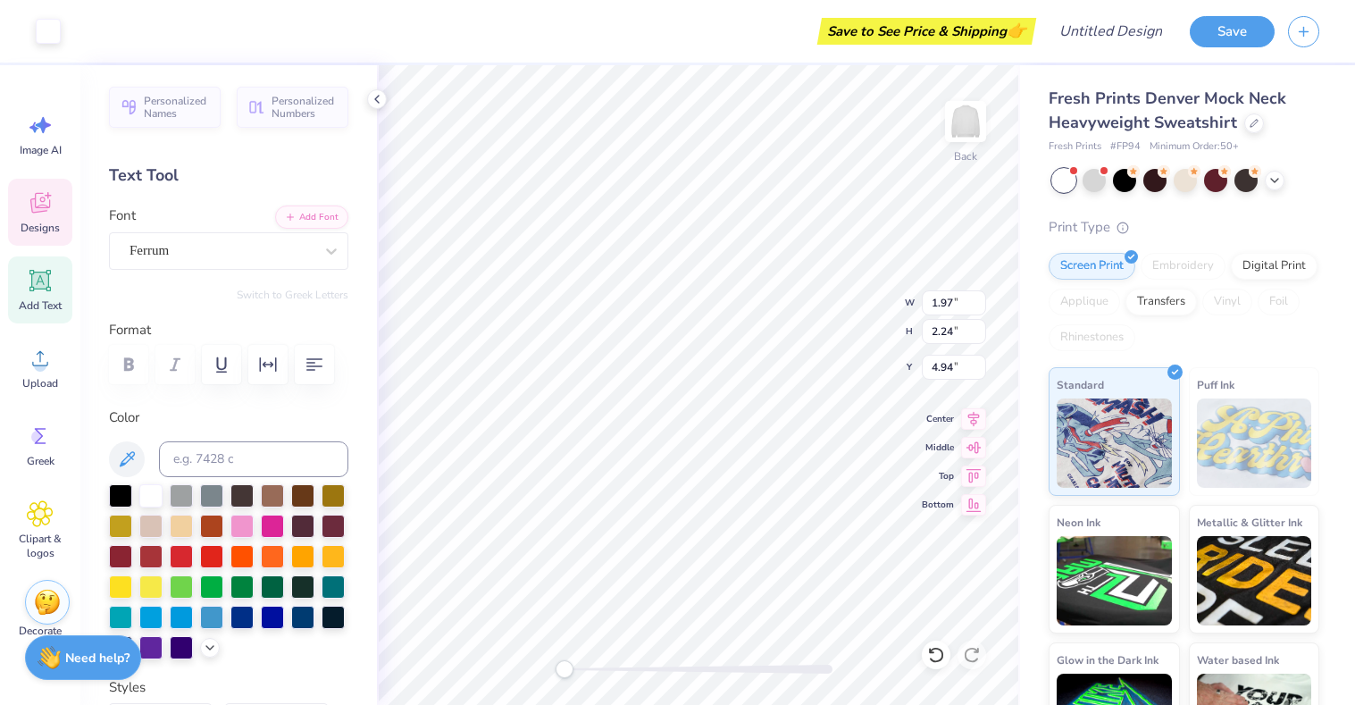
type input "1.50"
type input "1.97"
type input "2.24"
type input "4.80"
click at [42, 226] on span "Designs" at bounding box center [40, 228] width 39 height 14
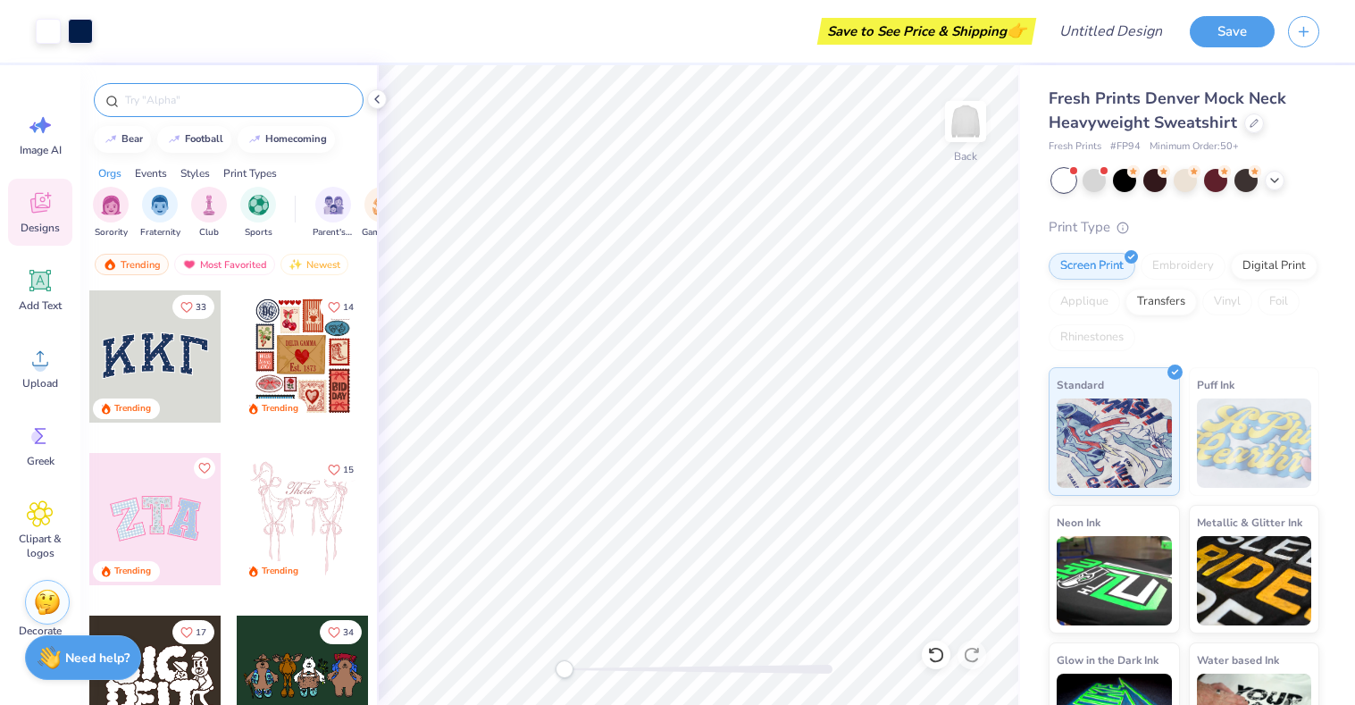
click at [212, 95] on input "text" at bounding box center [237, 100] width 229 height 18
type input "guitar"
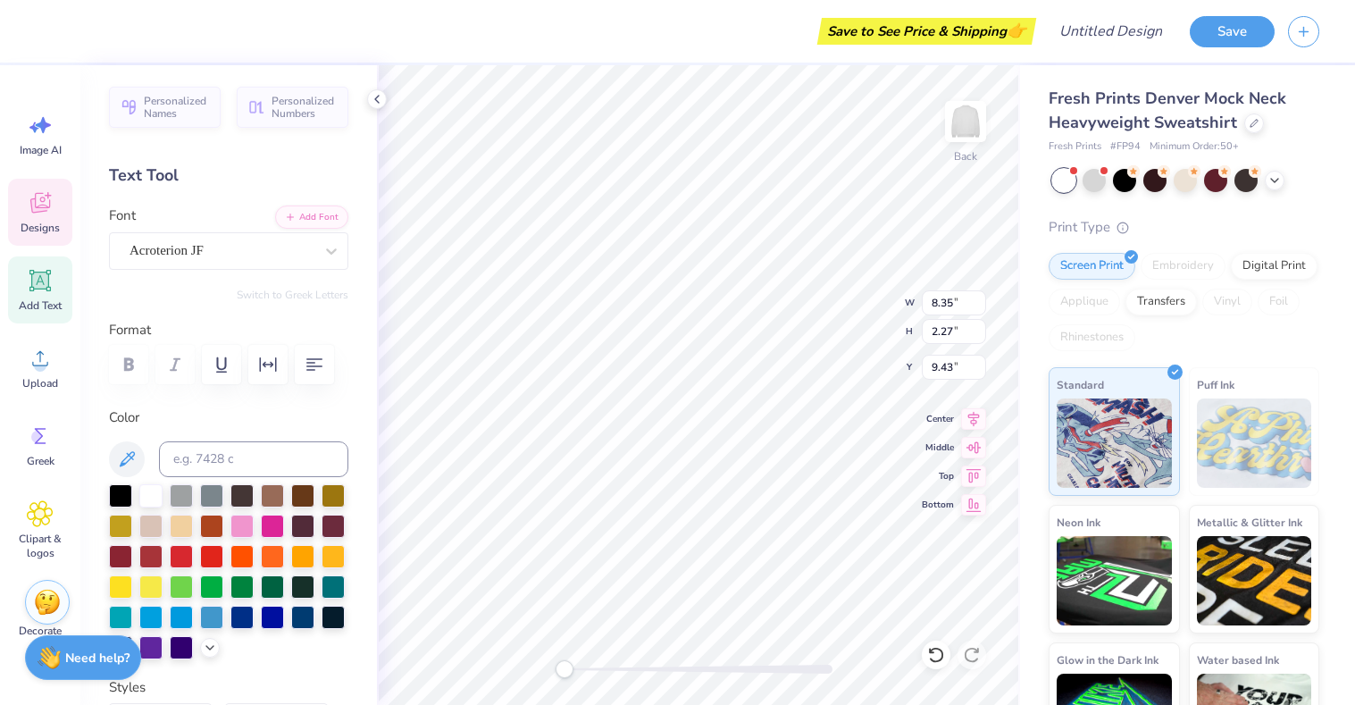
scroll to position [0, 2]
type textarea "Fall"
type textarea "est 2010"
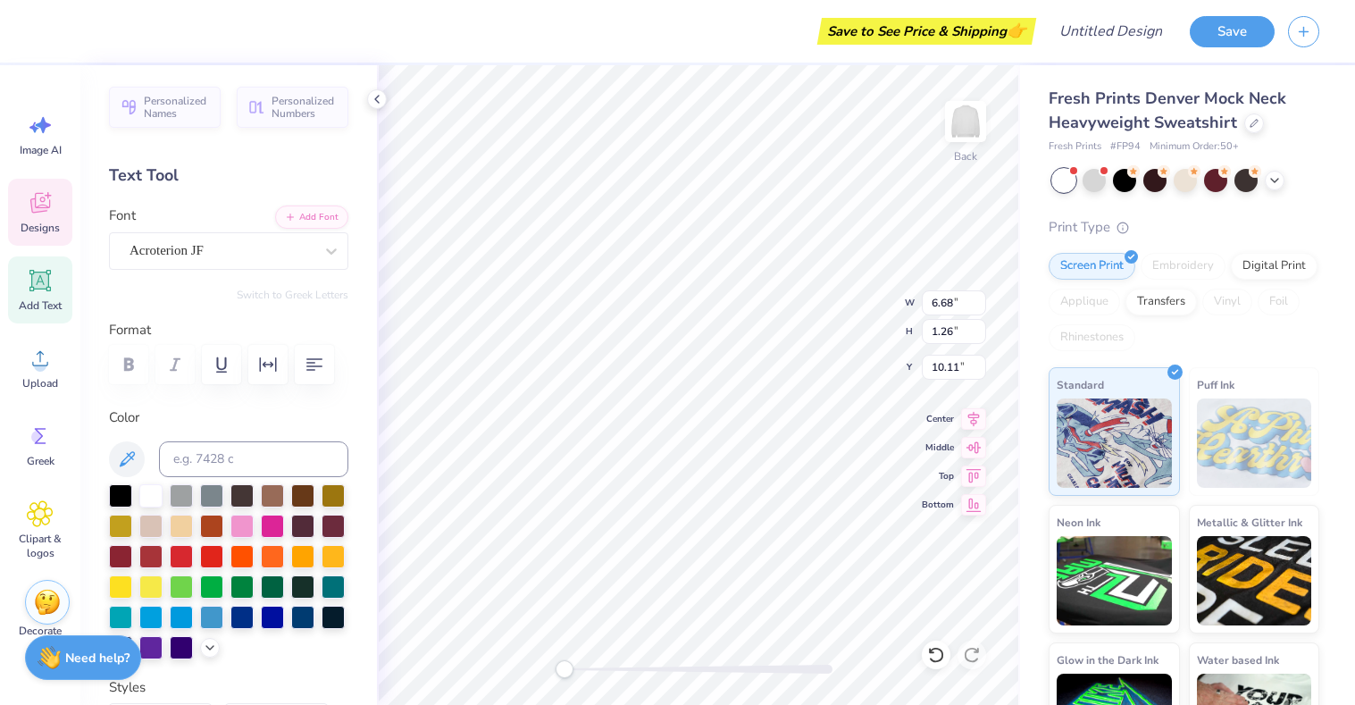
type input "4.67"
type input "0.88"
type input "9.77"
click at [40, 227] on span "Designs" at bounding box center [40, 228] width 39 height 14
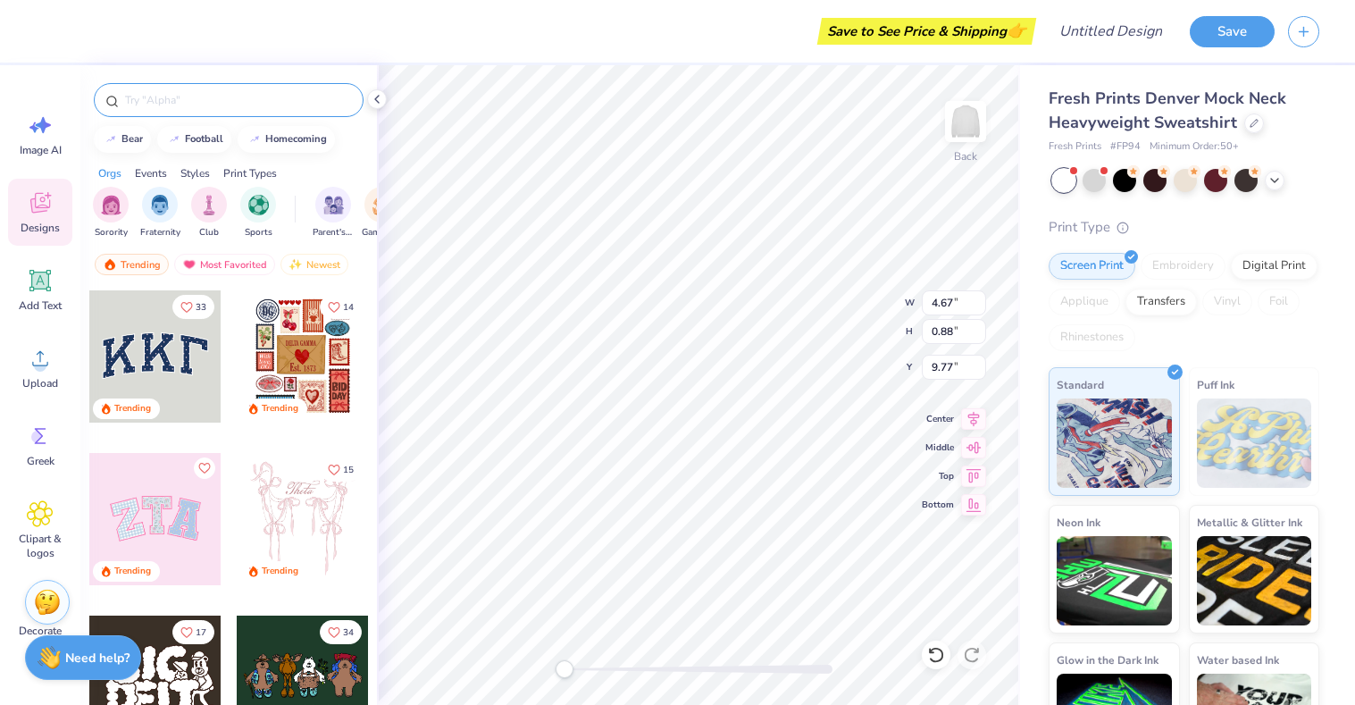
click at [214, 96] on input "text" at bounding box center [237, 100] width 229 height 18
type input "guitar"
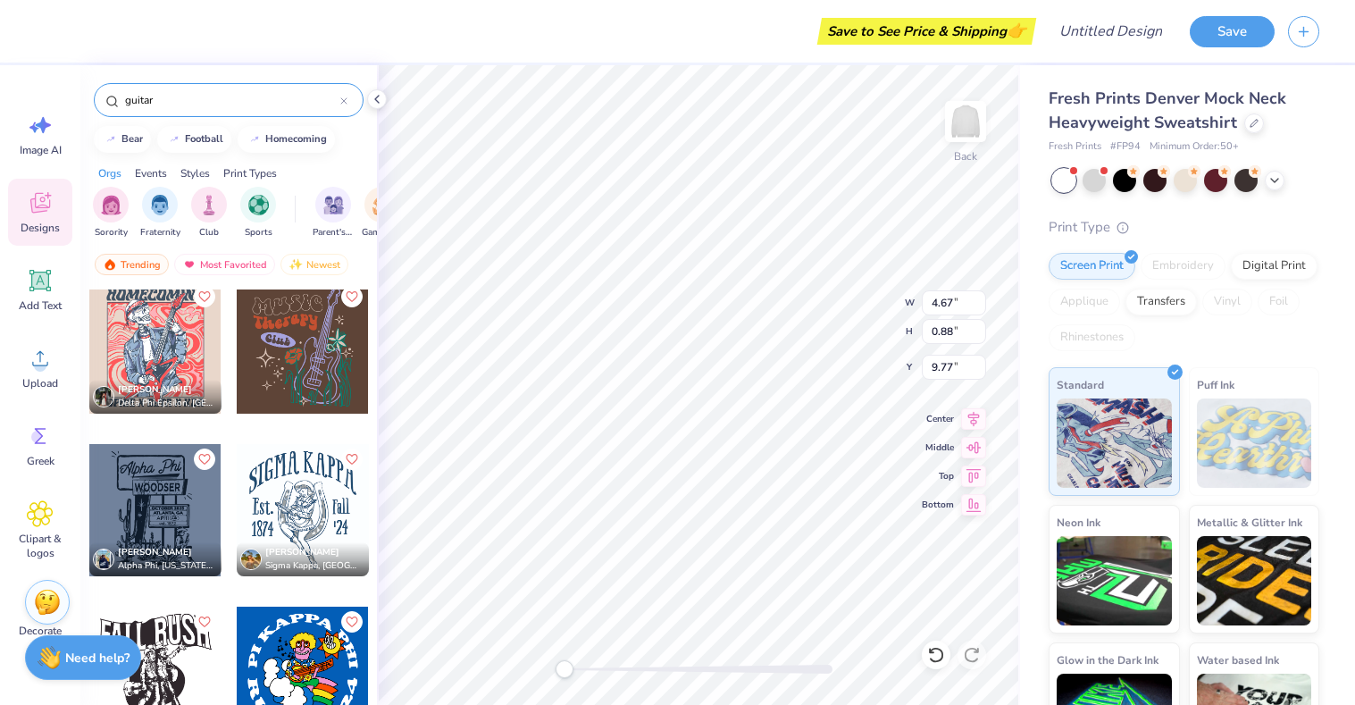
scroll to position [981, 0]
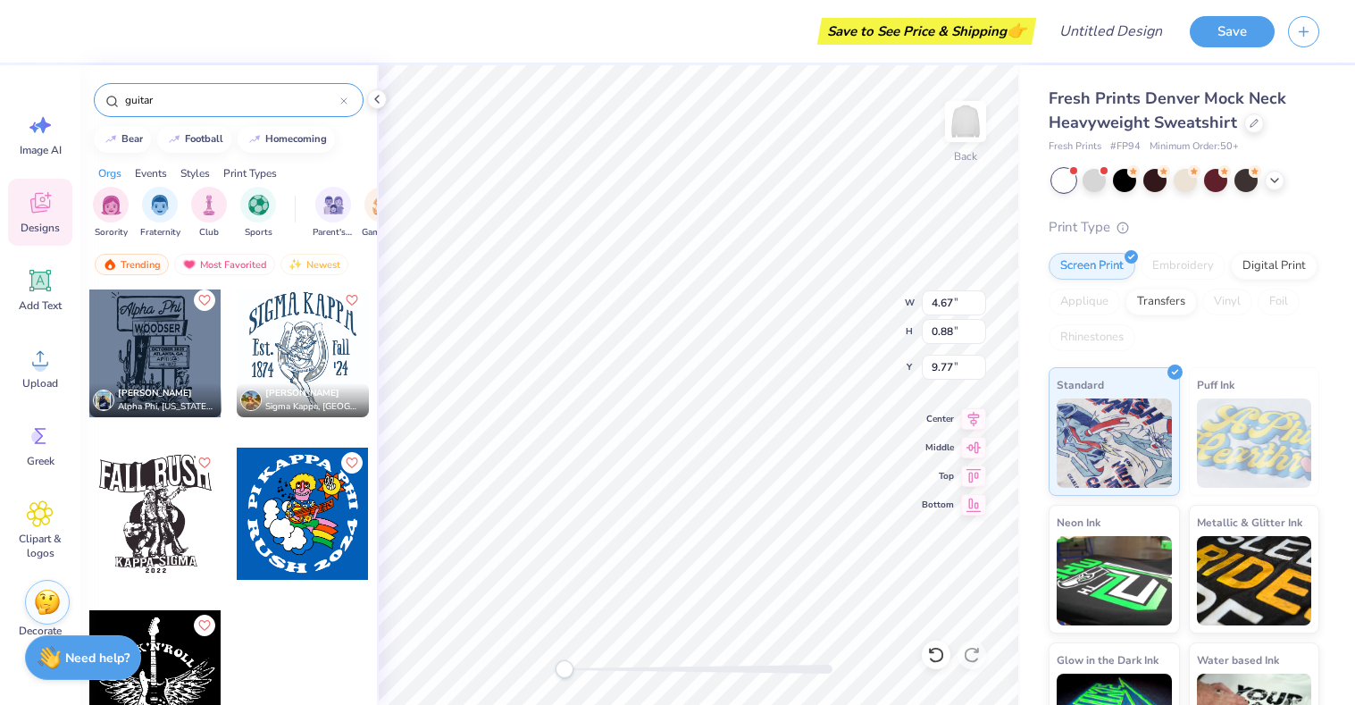
click at [289, 363] on div at bounding box center [303, 351] width 132 height 132
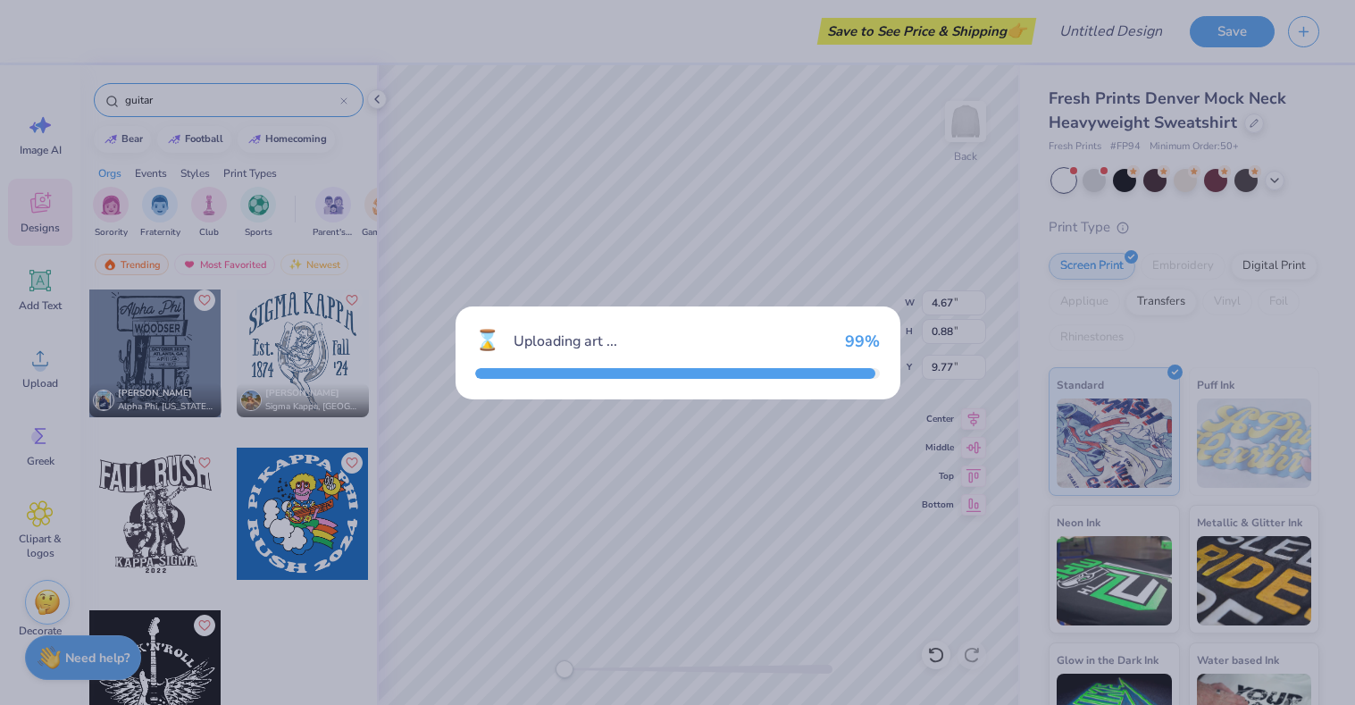
type input "8.23"
type input "9.15"
type input "3.00"
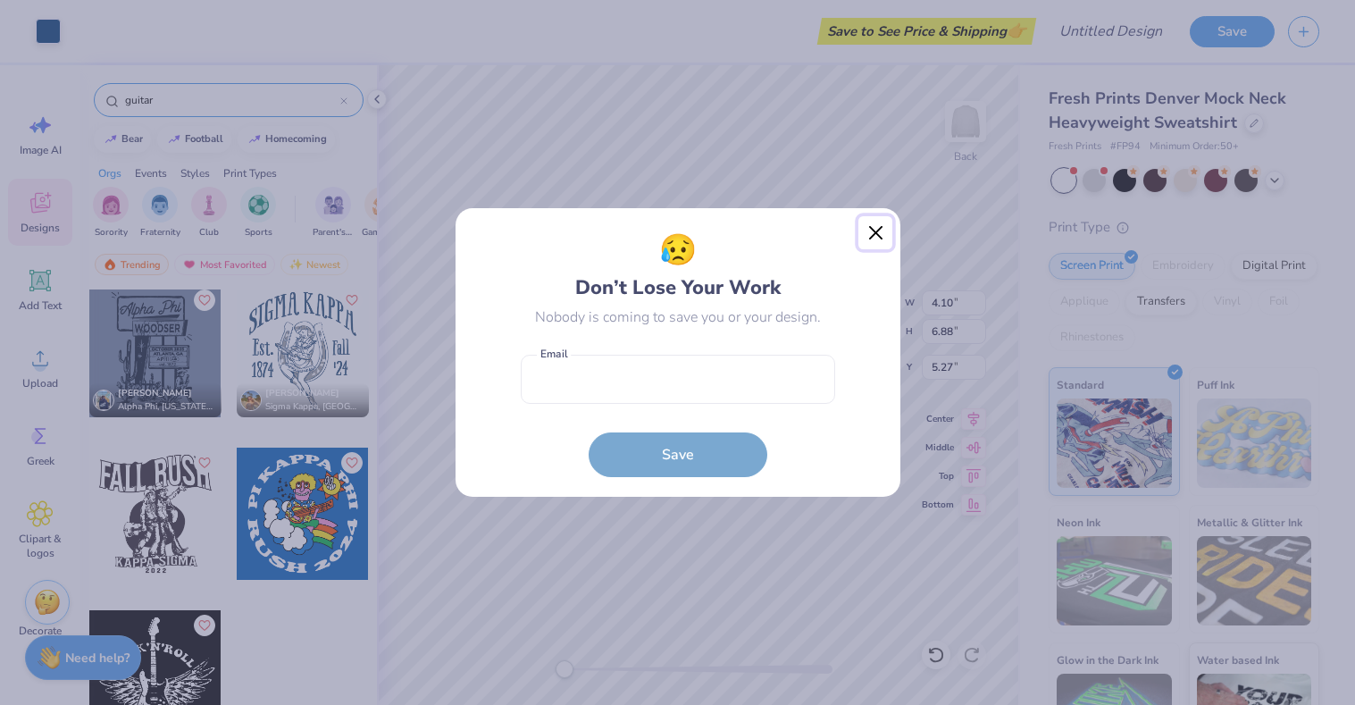
click at [861, 226] on button "Close" at bounding box center [876, 233] width 34 height 34
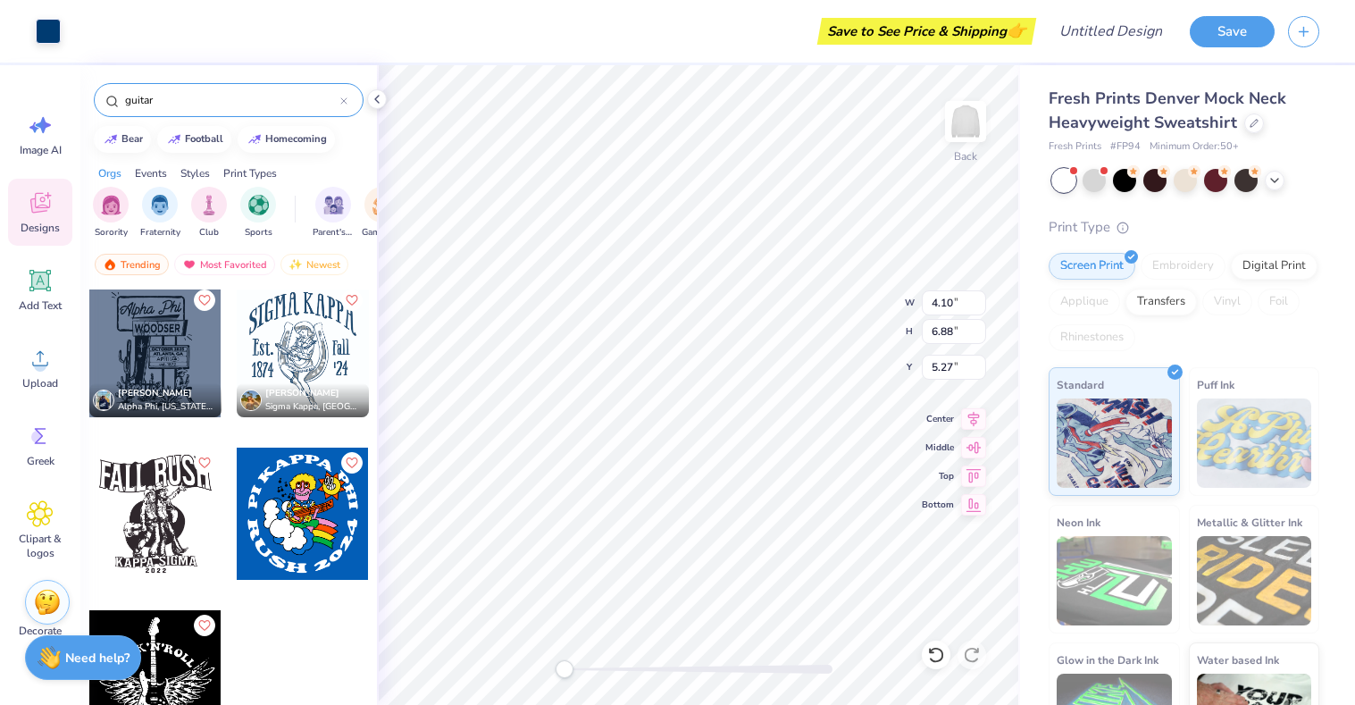
type input "6.80"
type input "4.68"
type input "4.74"
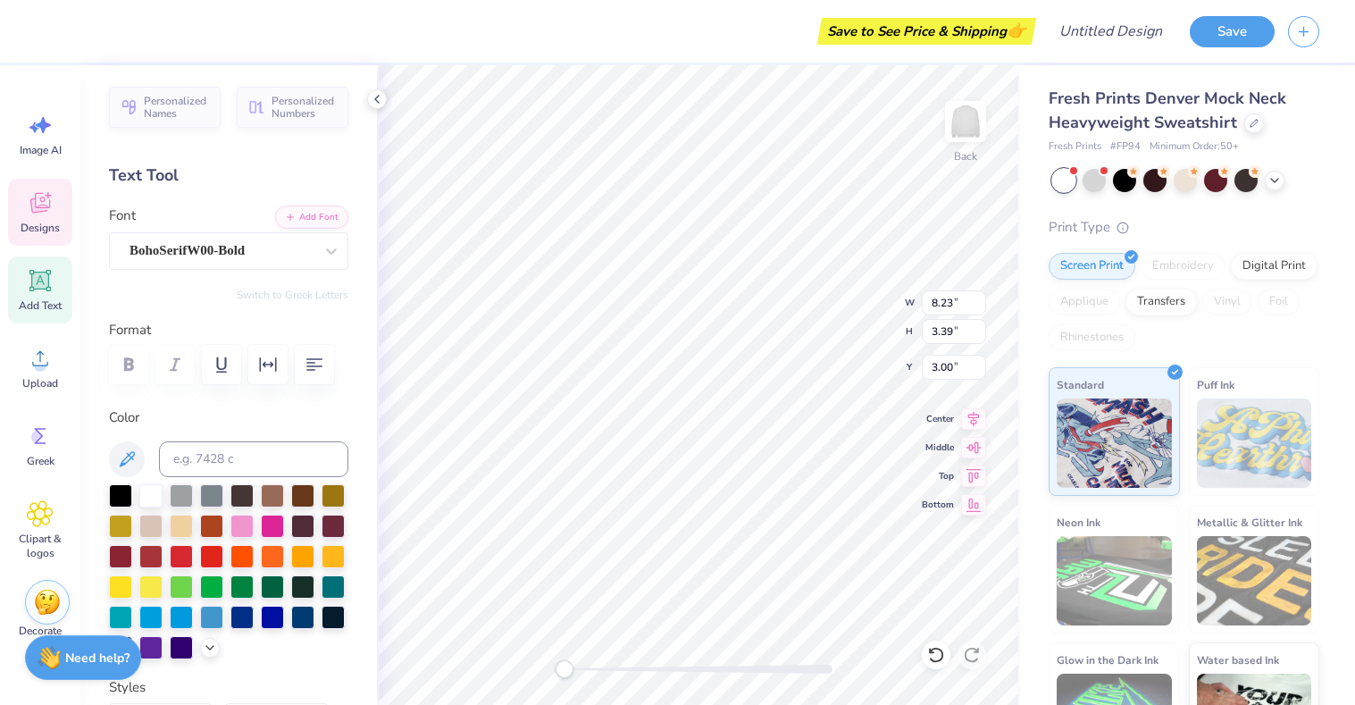
type textarea "SIGMA APPA"
type input "7.34"
type input "6.34"
type input "1.04"
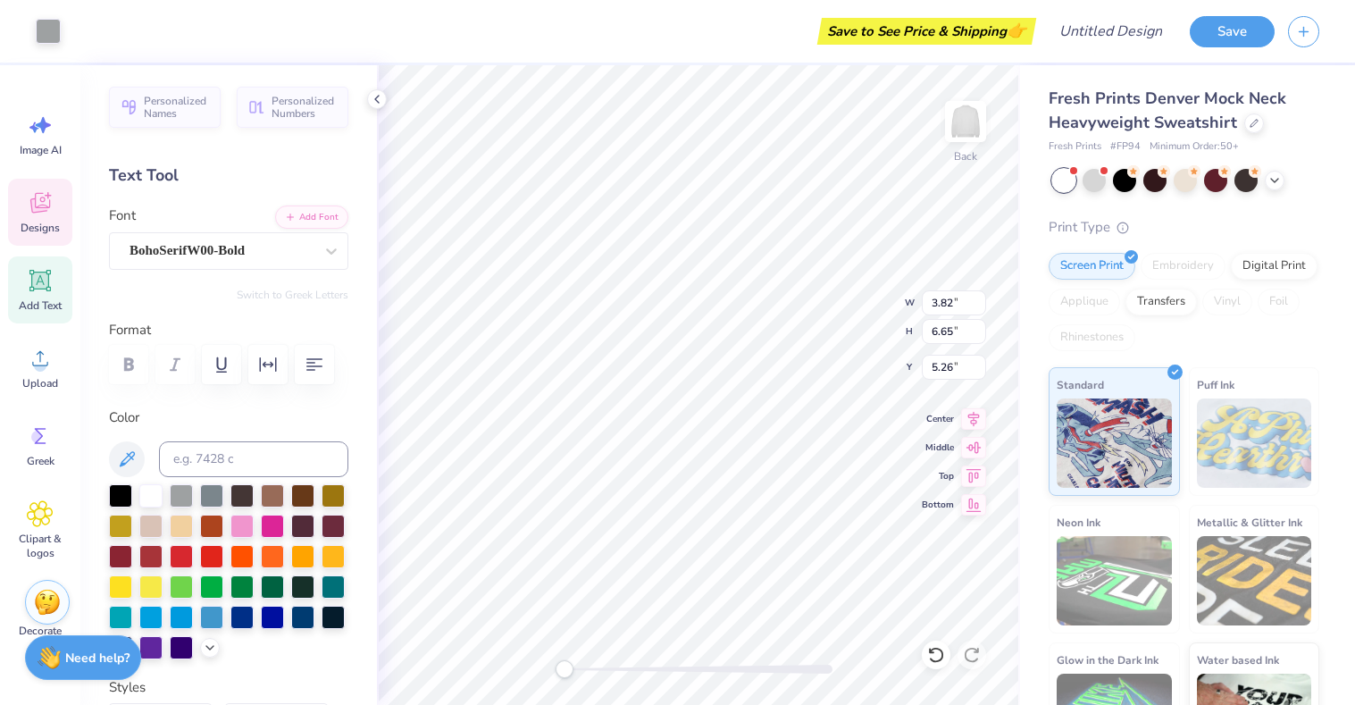
type input "1.15"
type input "8.29"
type input "4.09"
click at [335, 584] on div at bounding box center [333, 585] width 23 height 23
click at [329, 582] on div at bounding box center [333, 585] width 23 height 23
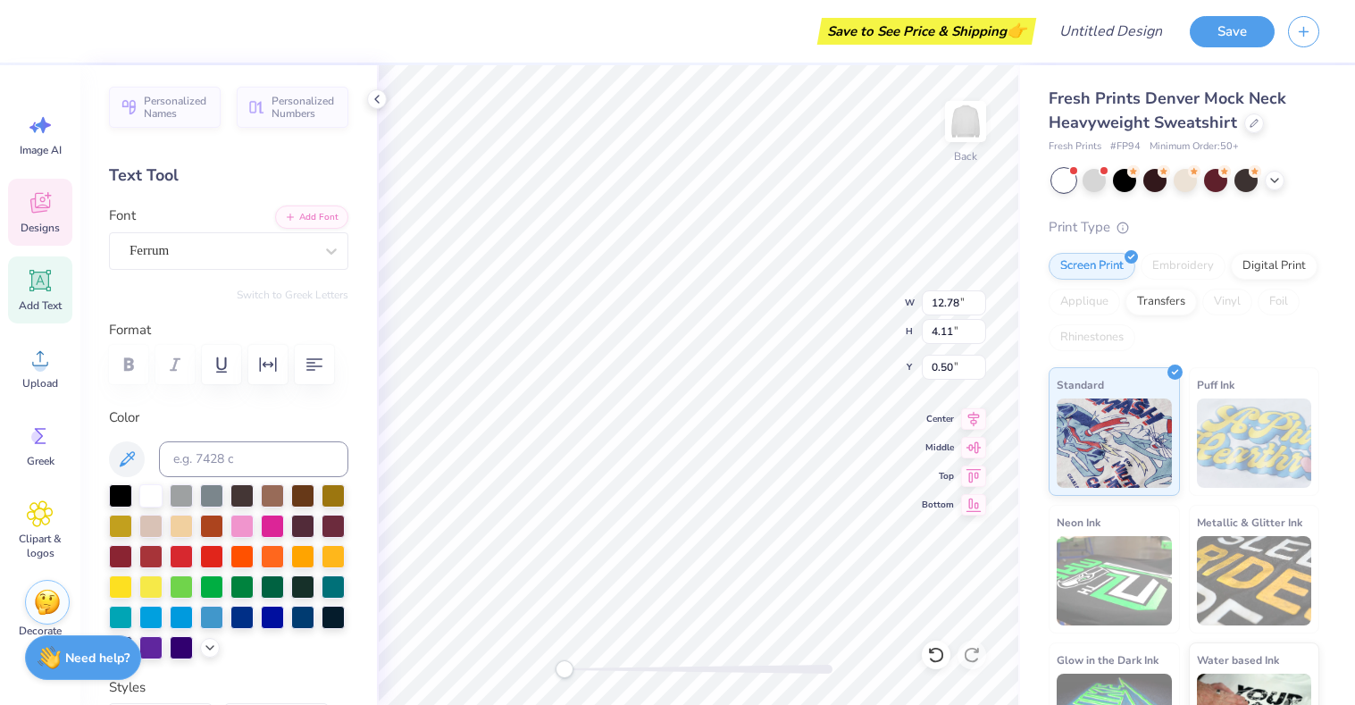
scroll to position [0, 3]
click at [332, 590] on div at bounding box center [333, 585] width 23 height 23
click at [335, 583] on div at bounding box center [333, 585] width 23 height 23
click at [328, 585] on div at bounding box center [333, 585] width 23 height 23
type input "1.09"
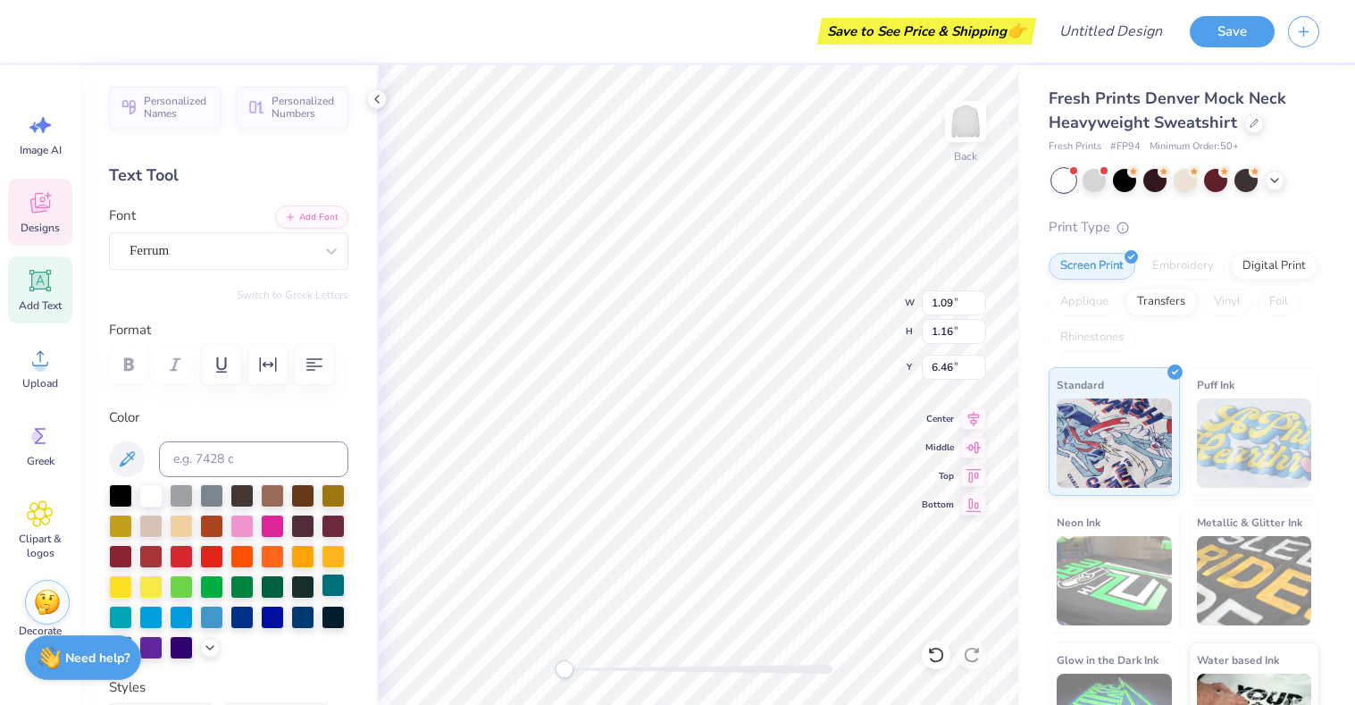
click at [339, 586] on div at bounding box center [333, 585] width 23 height 23
click at [336, 583] on div at bounding box center [333, 585] width 23 height 23
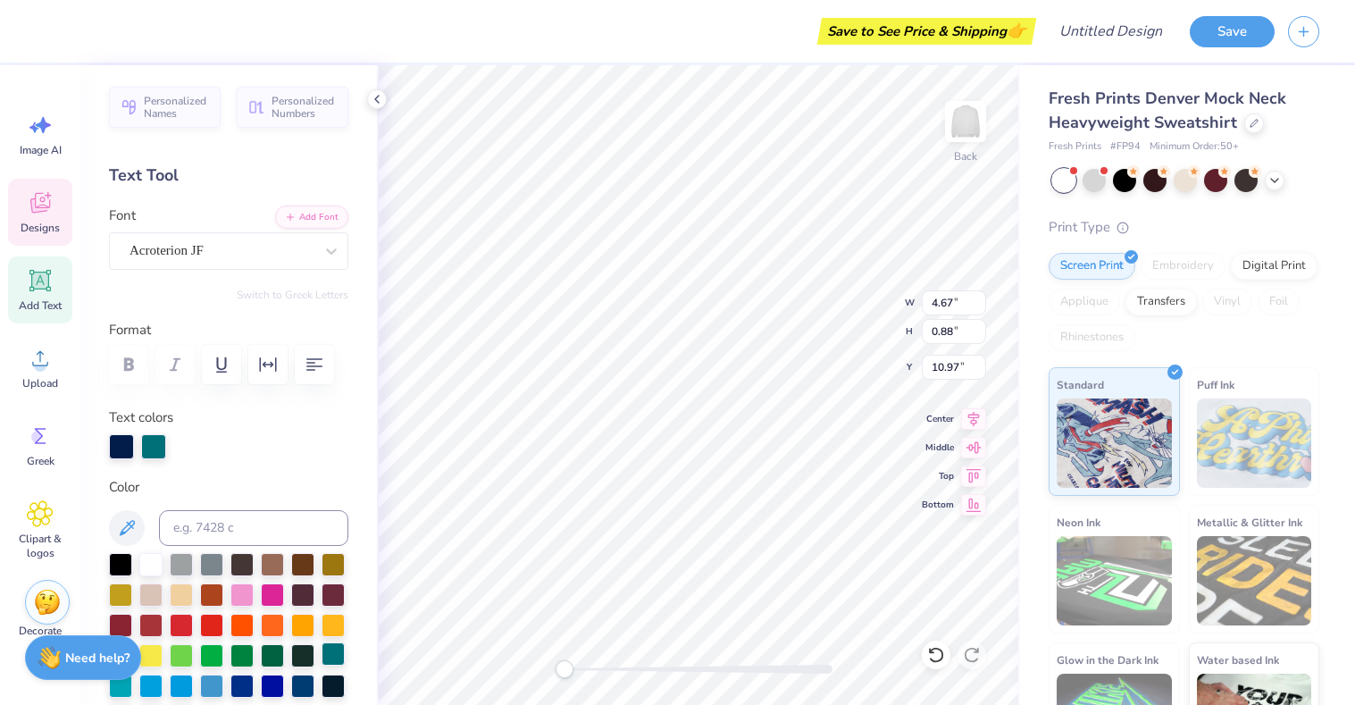
click at [333, 649] on div at bounding box center [333, 653] width 23 height 23
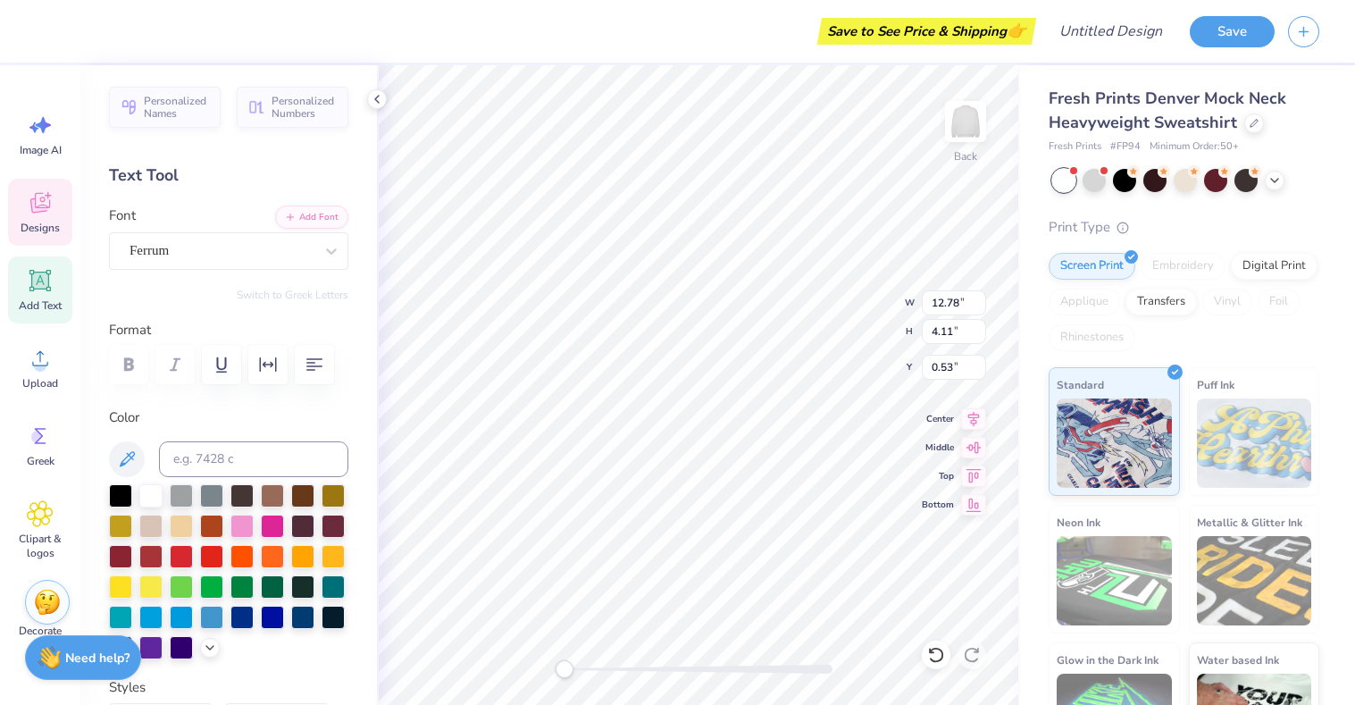
type input "13.17"
type input "4.23"
type input "0.50"
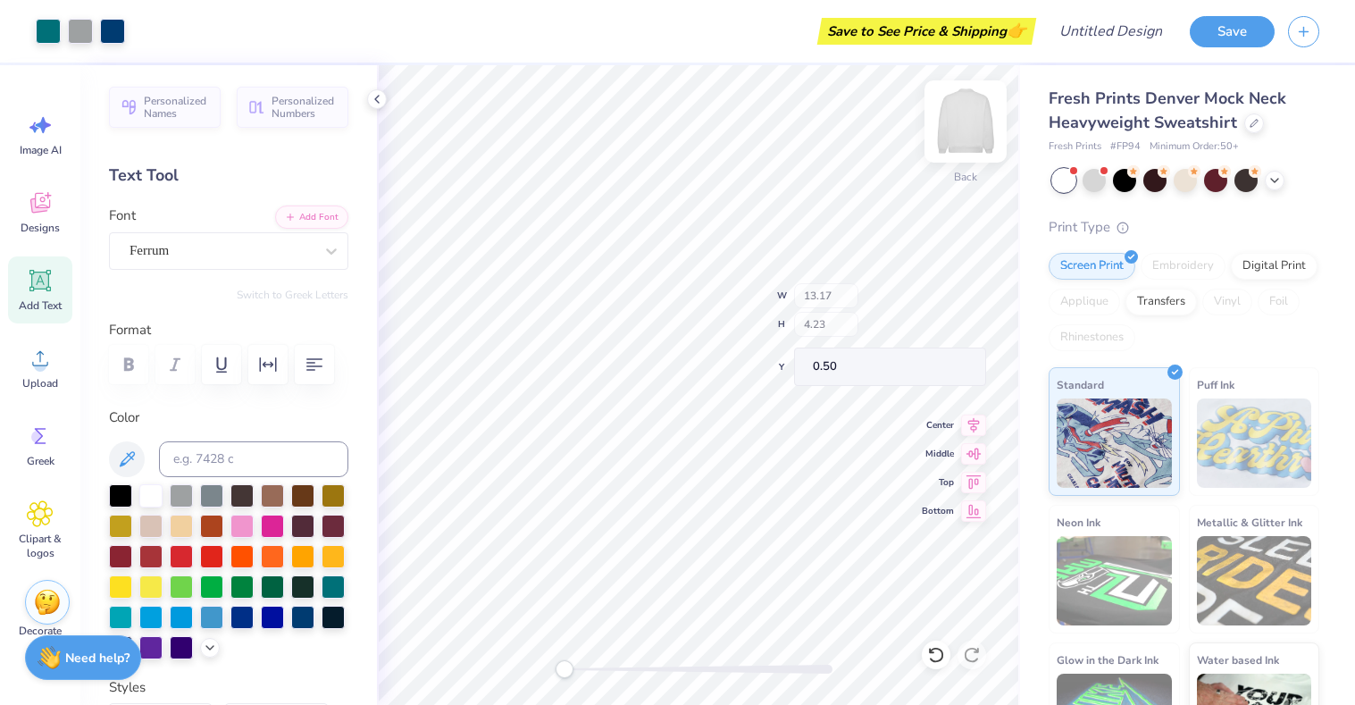
click at [971, 119] on img at bounding box center [965, 121] width 71 height 71
click at [959, 113] on img at bounding box center [965, 121] width 71 height 71
click at [956, 123] on img at bounding box center [965, 121] width 71 height 71
click at [45, 206] on icon at bounding box center [40, 202] width 27 height 27
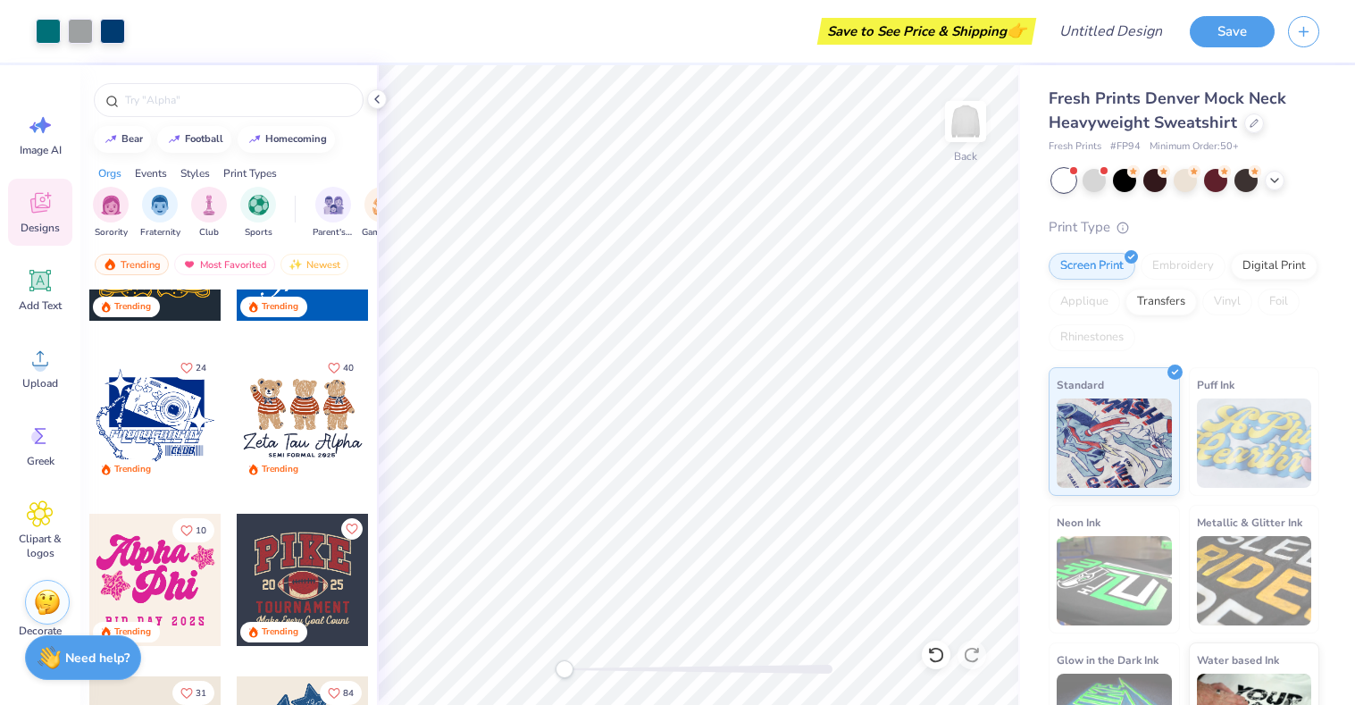
scroll to position [1468, 0]
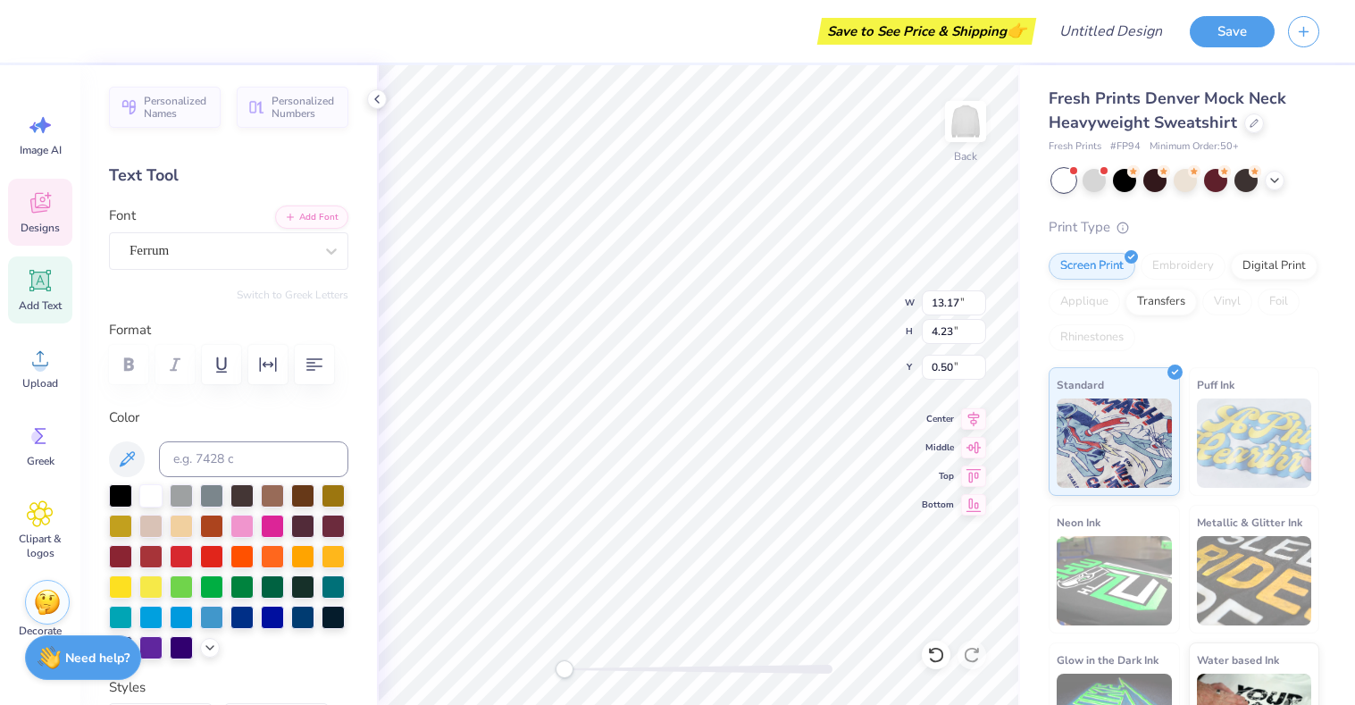
type input "14.01"
type input "4.50"
type input "4.10"
type input "6.88"
type input "4.09"
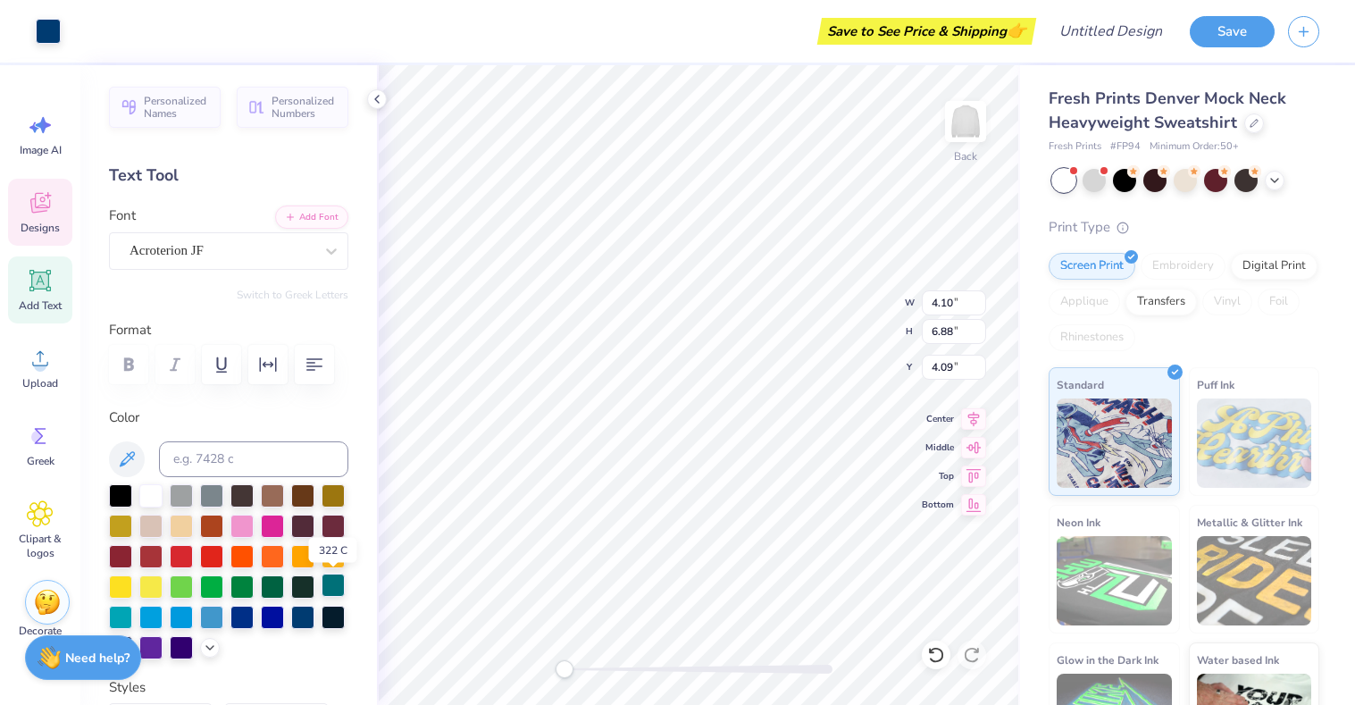
click at [340, 587] on div at bounding box center [333, 585] width 23 height 23
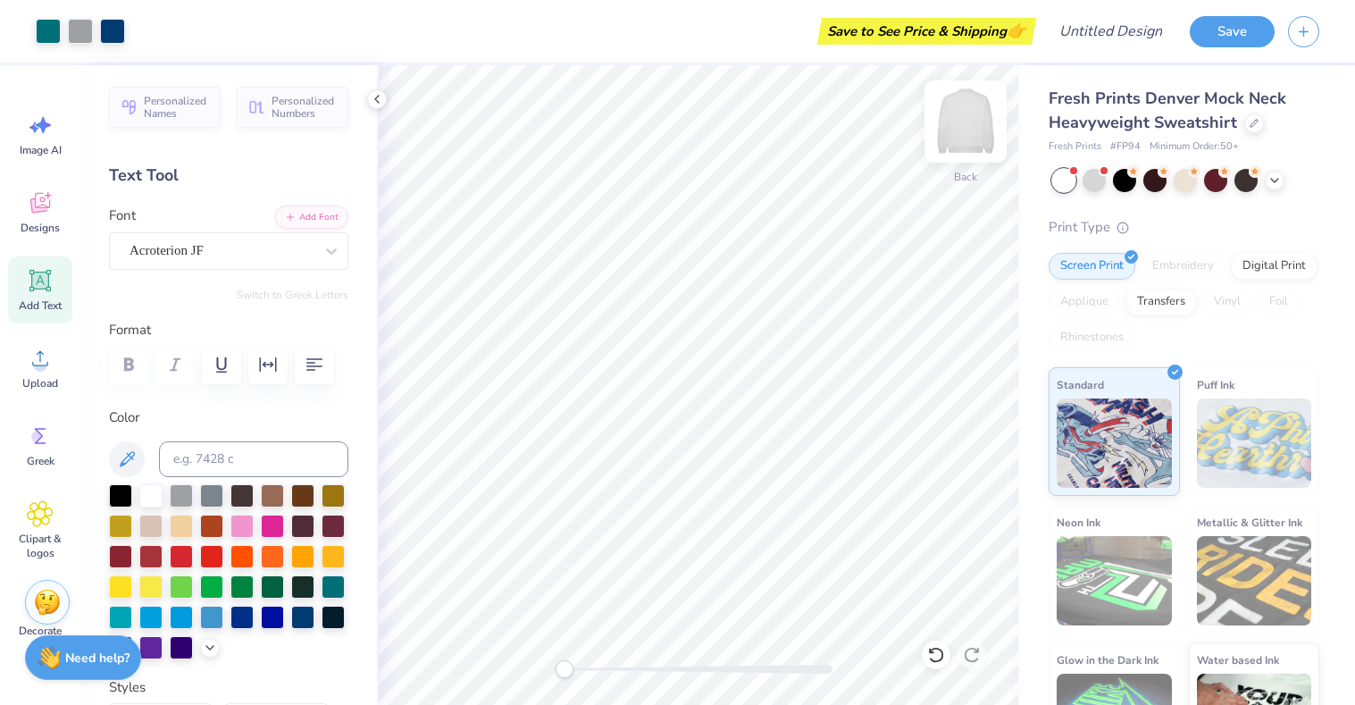
click at [963, 130] on img at bounding box center [965, 121] width 71 height 71
click at [34, 204] on icon at bounding box center [39, 205] width 17 height 14
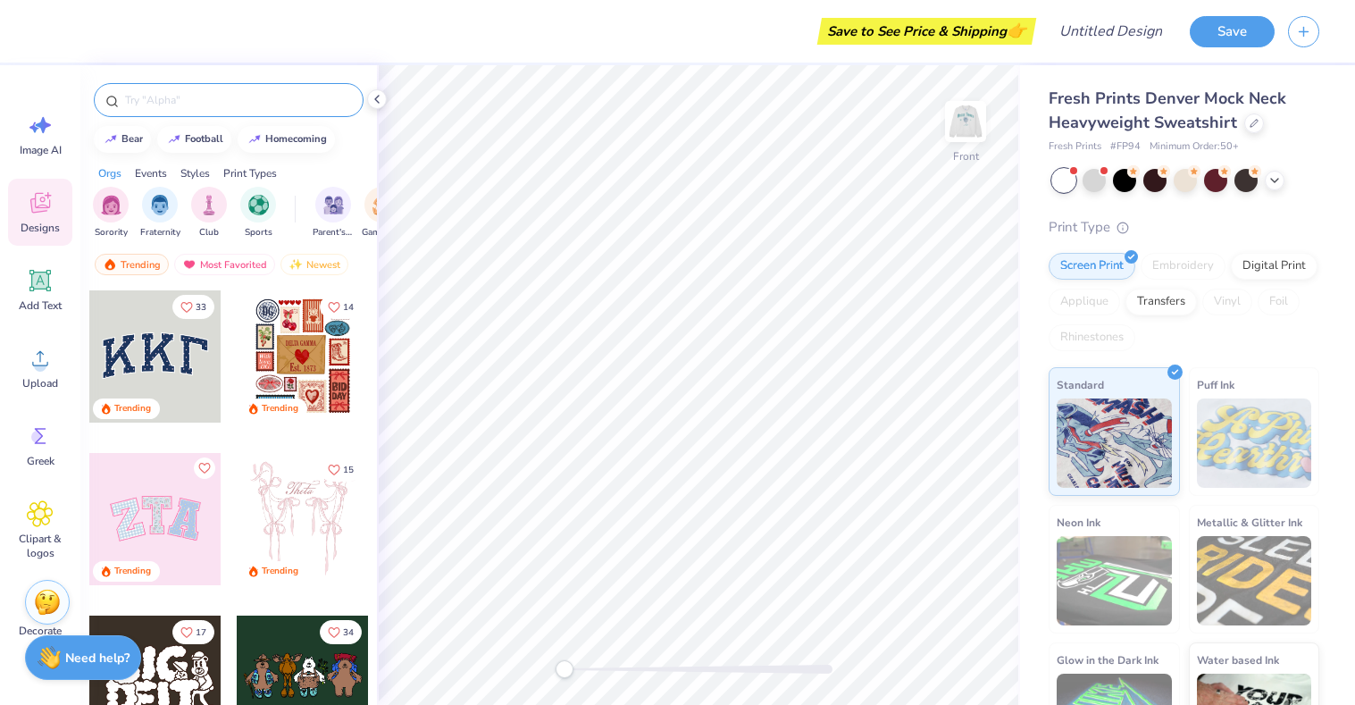
click at [263, 113] on div at bounding box center [229, 100] width 270 height 34
click at [232, 102] on input "text" at bounding box center [237, 100] width 229 height 18
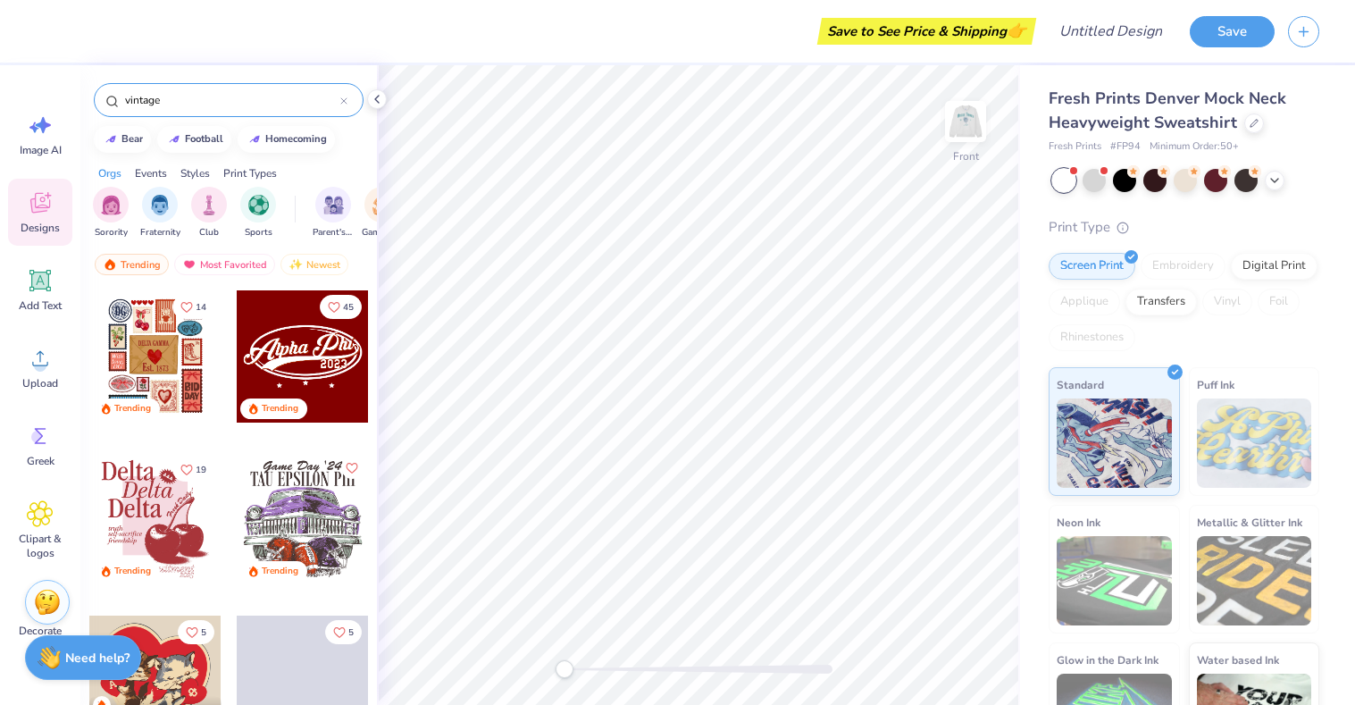
type input "vintage"
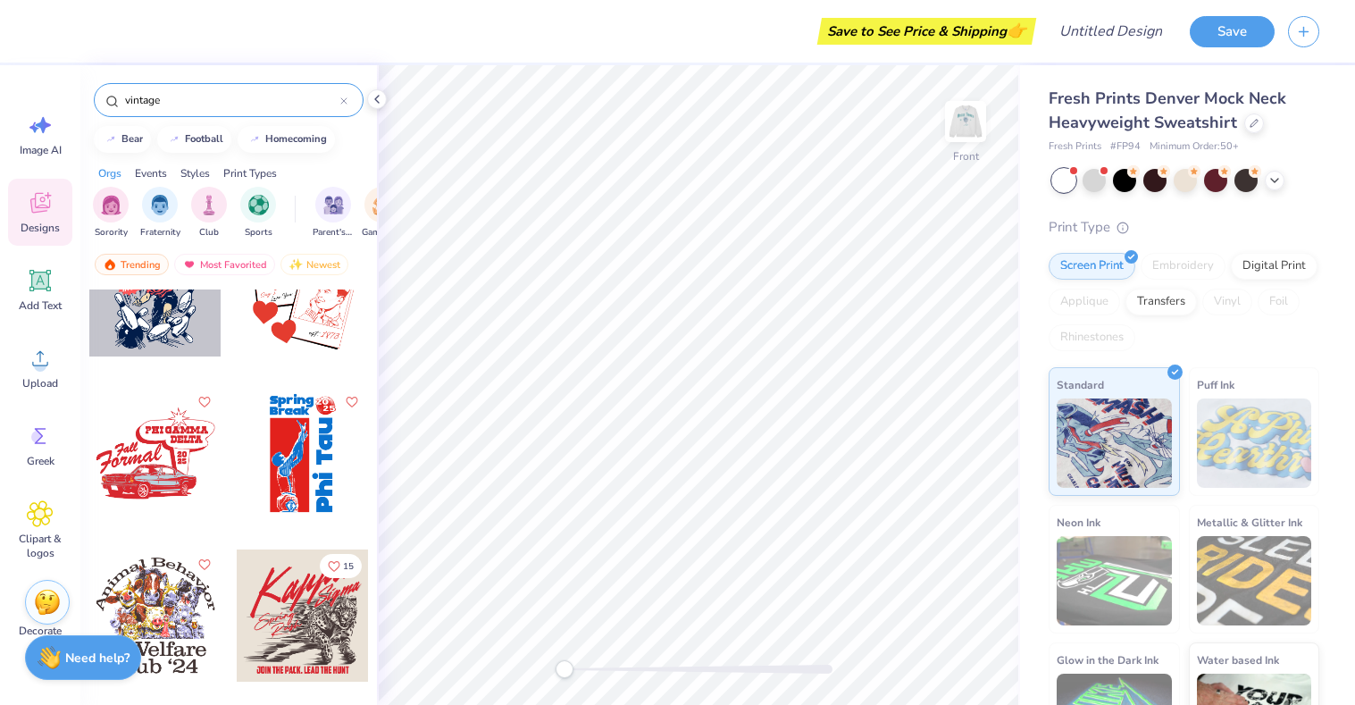
scroll to position [2713, 0]
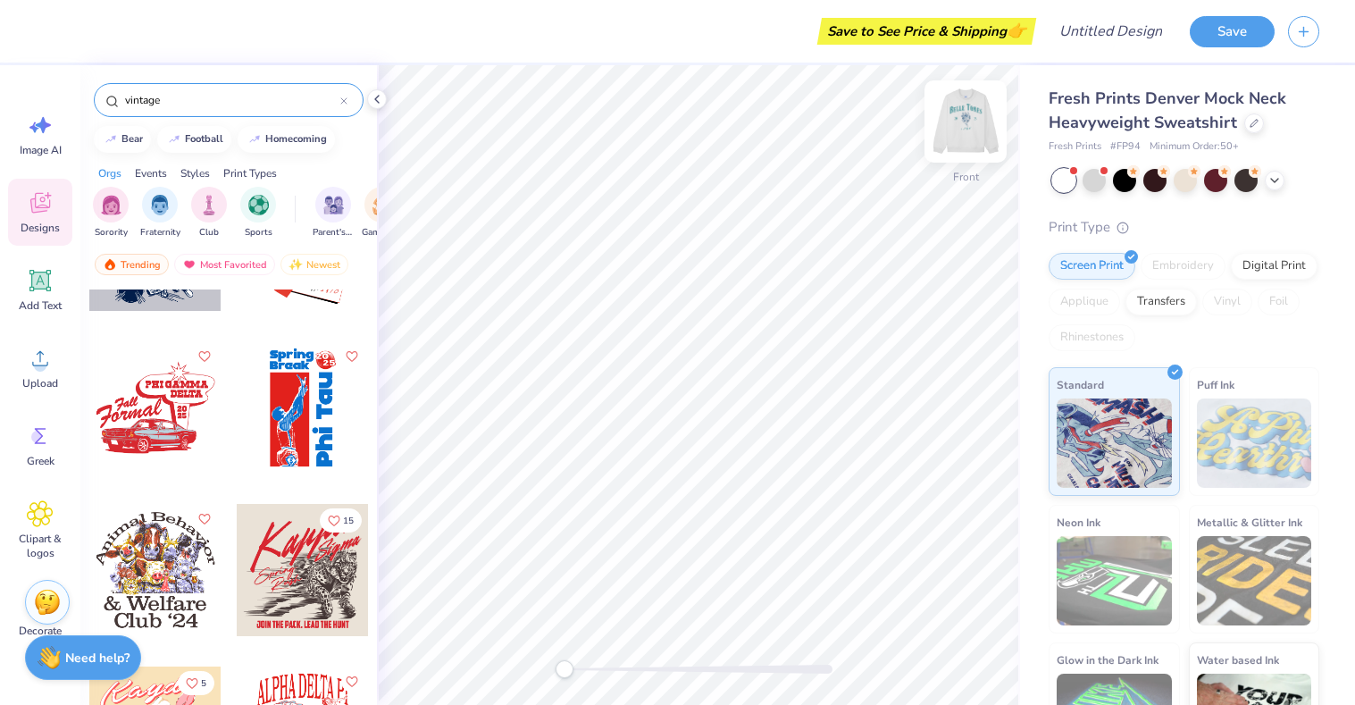
click at [965, 122] on img at bounding box center [965, 121] width 71 height 71
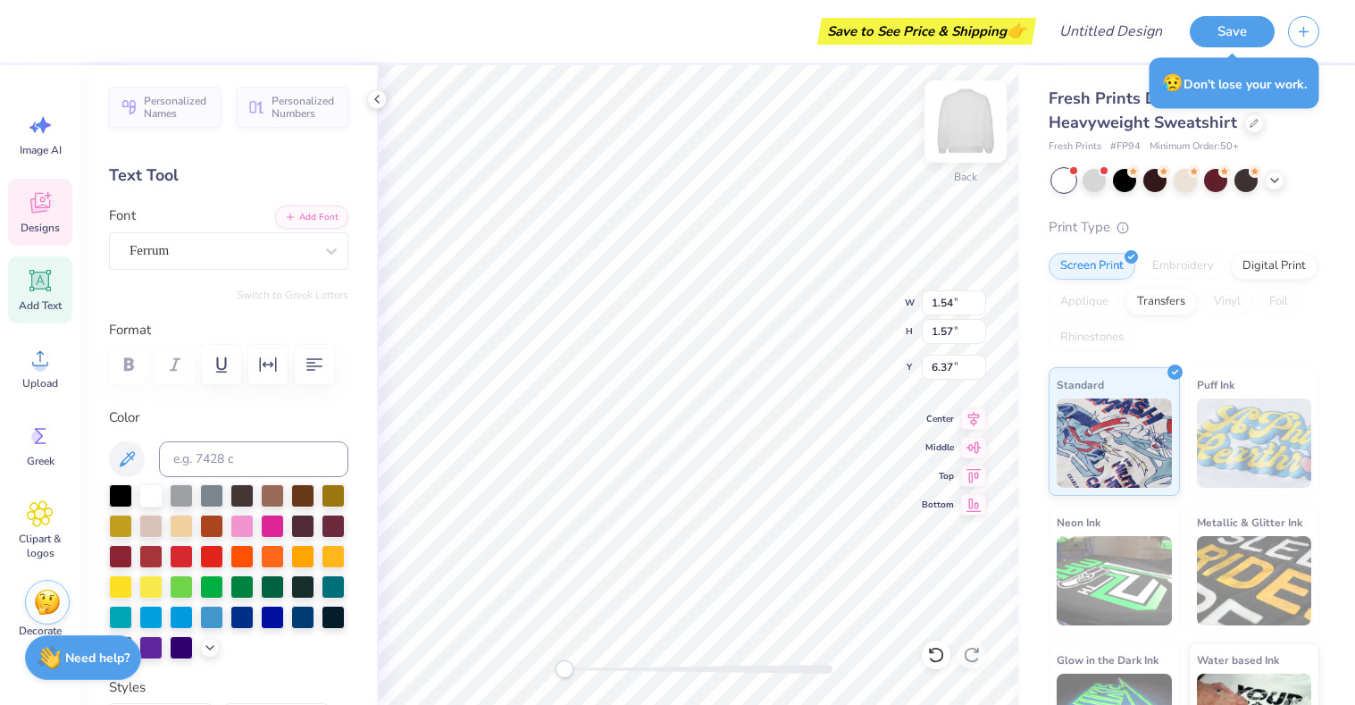
type input "1.54"
type input "1.57"
type input "1.30"
type input "1.38"
type input "6.15"
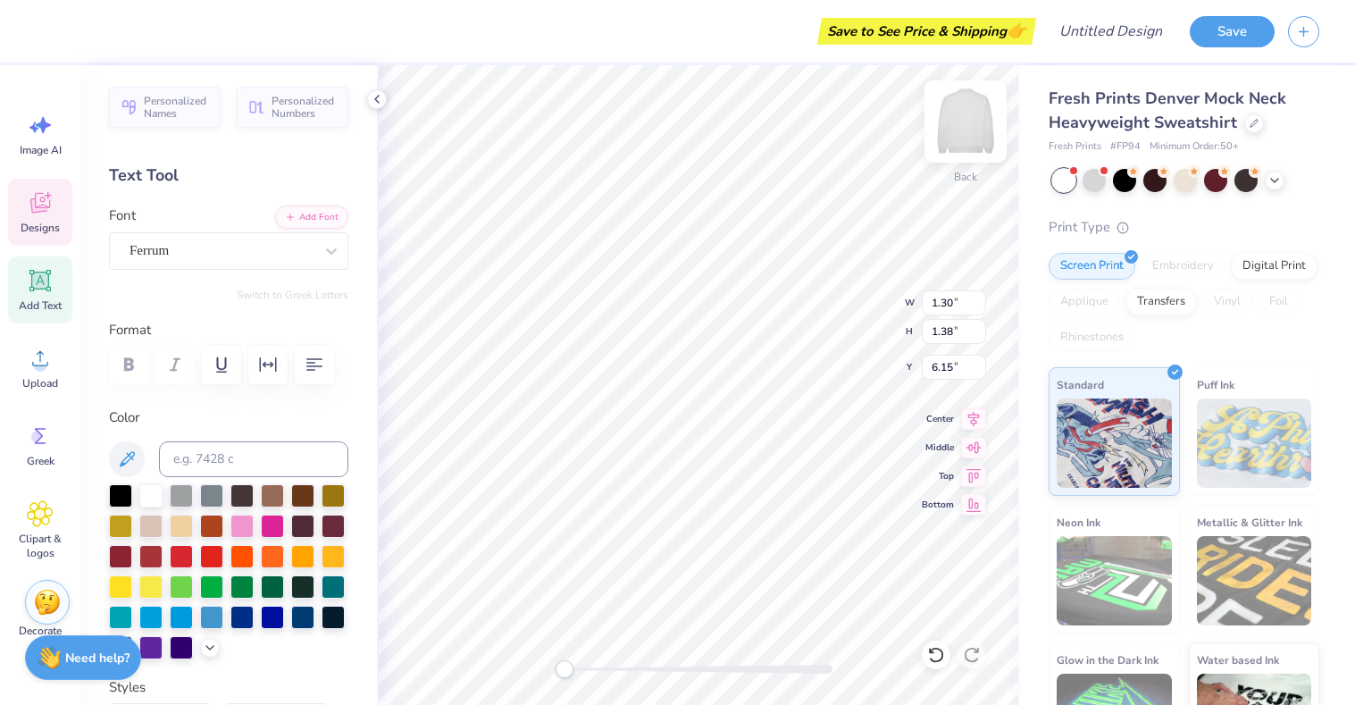
type input "1.44"
type input "1.53"
type input "1.59"
type input "1.69"
type input "1.49"
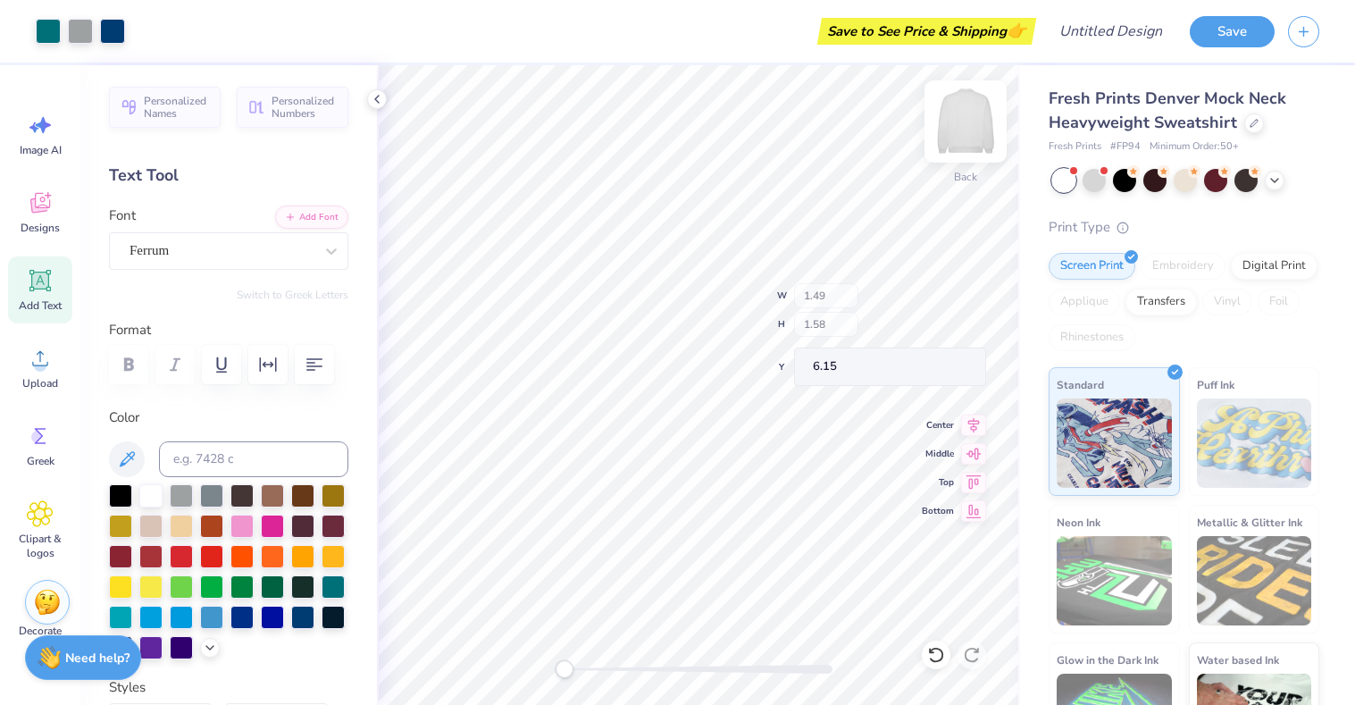
type input "1.58"
type input "1.36"
type input "1.44"
type input "1.50"
type input "1.59"
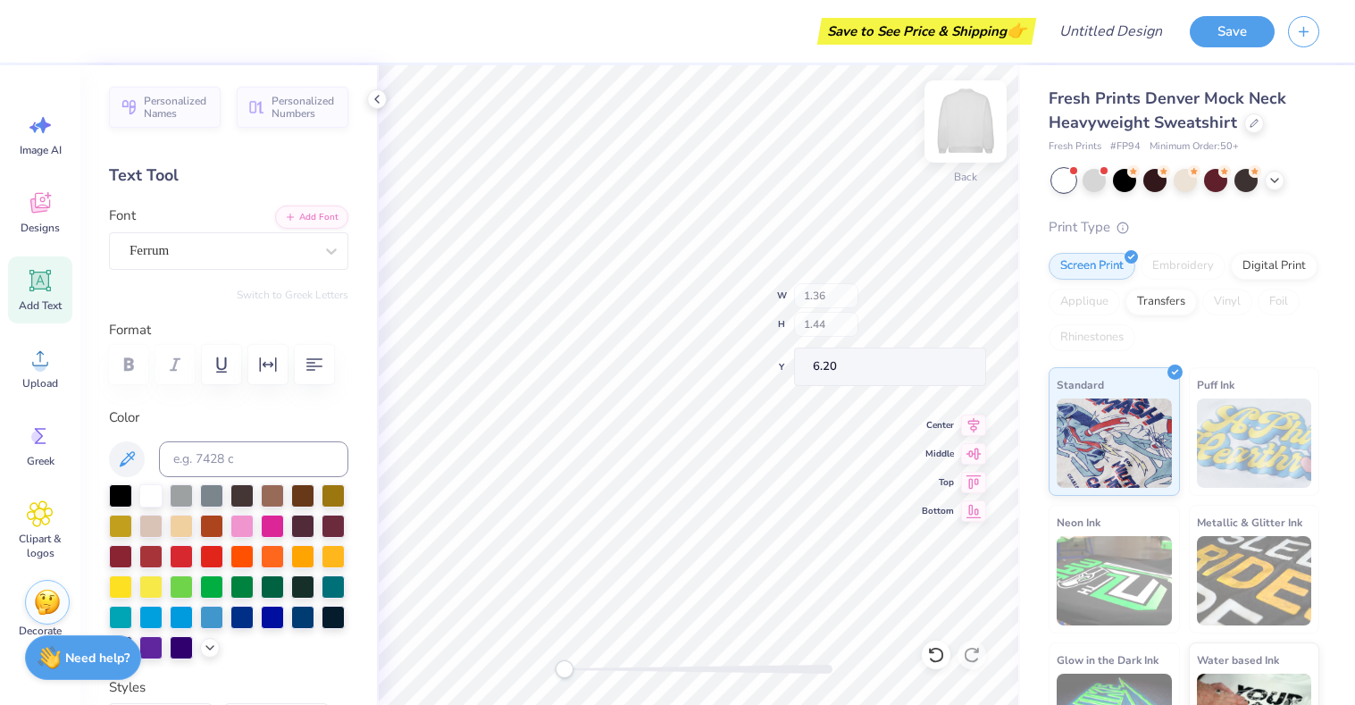
type input "6.09"
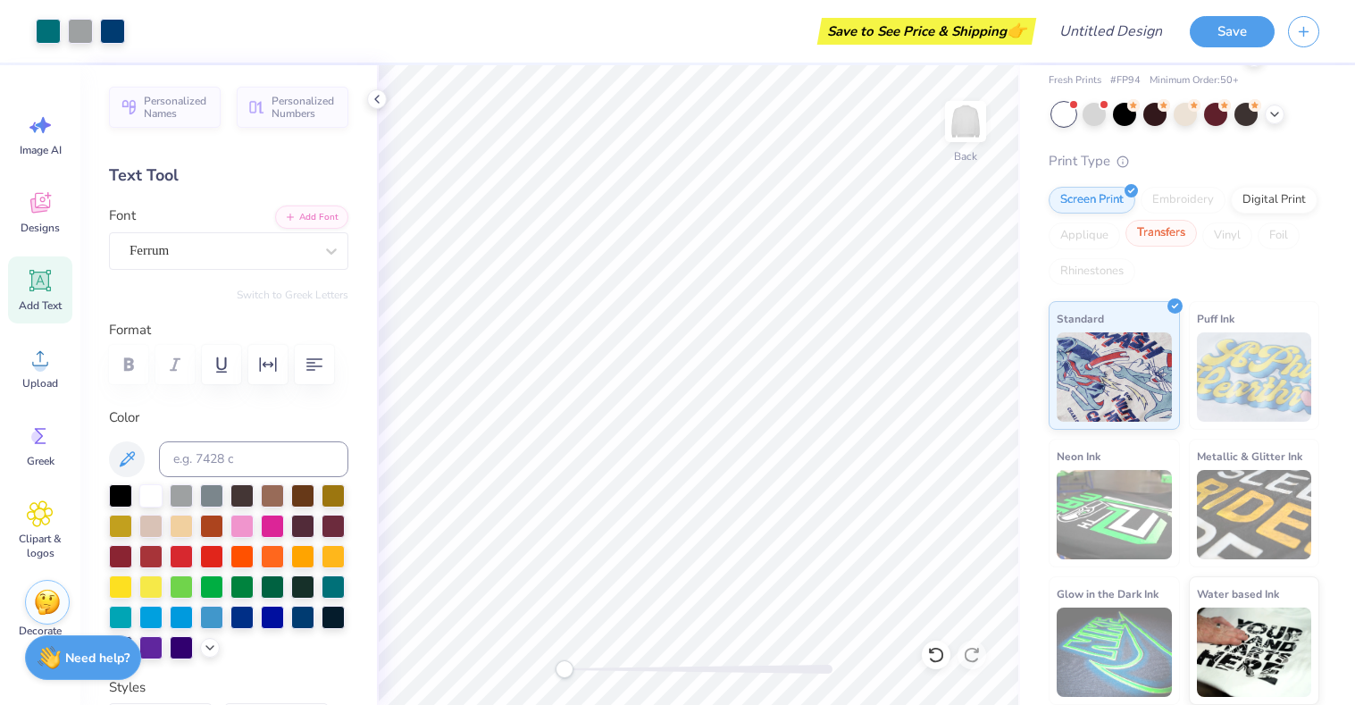
scroll to position [0, 0]
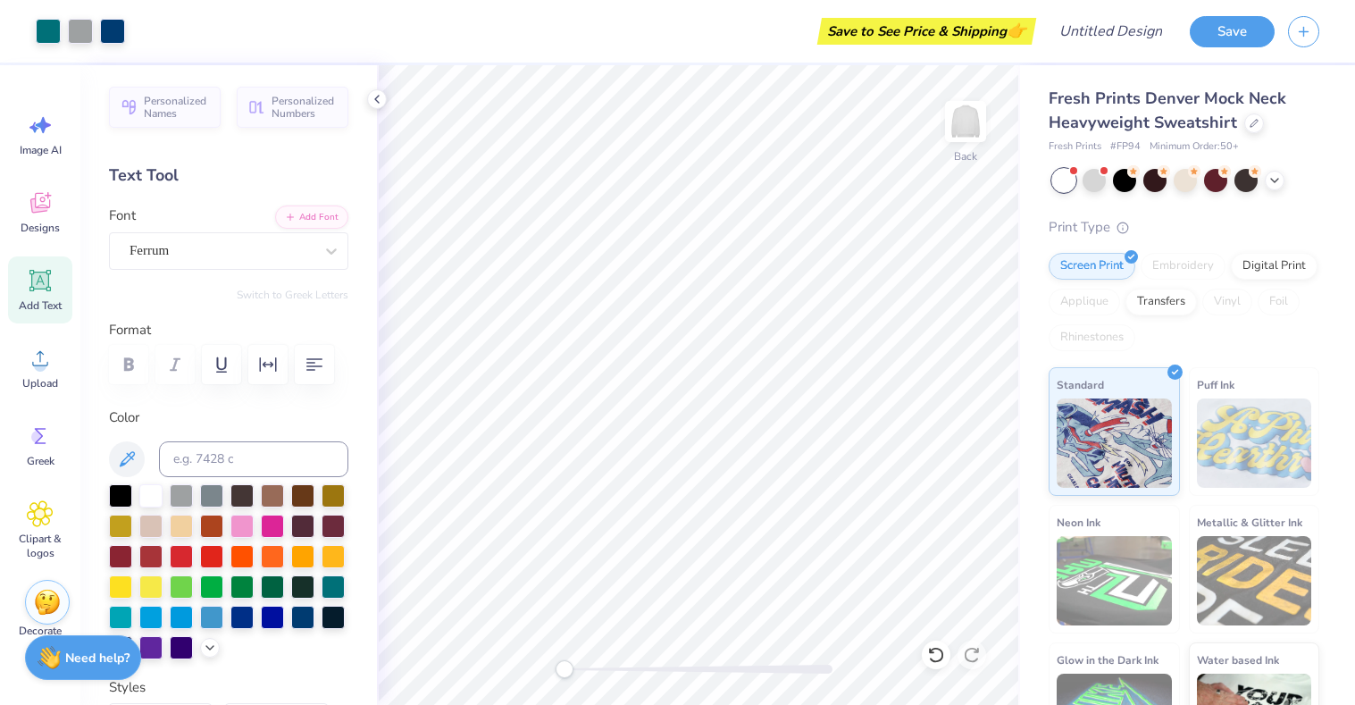
click at [1267, 166] on div "Fresh Prints Denver Mock Neck Heavyweight Sweatshirt Fresh Prints # FP94 Minimu…" at bounding box center [1184, 429] width 271 height 684
click at [1271, 179] on icon at bounding box center [1275, 179] width 14 height 14
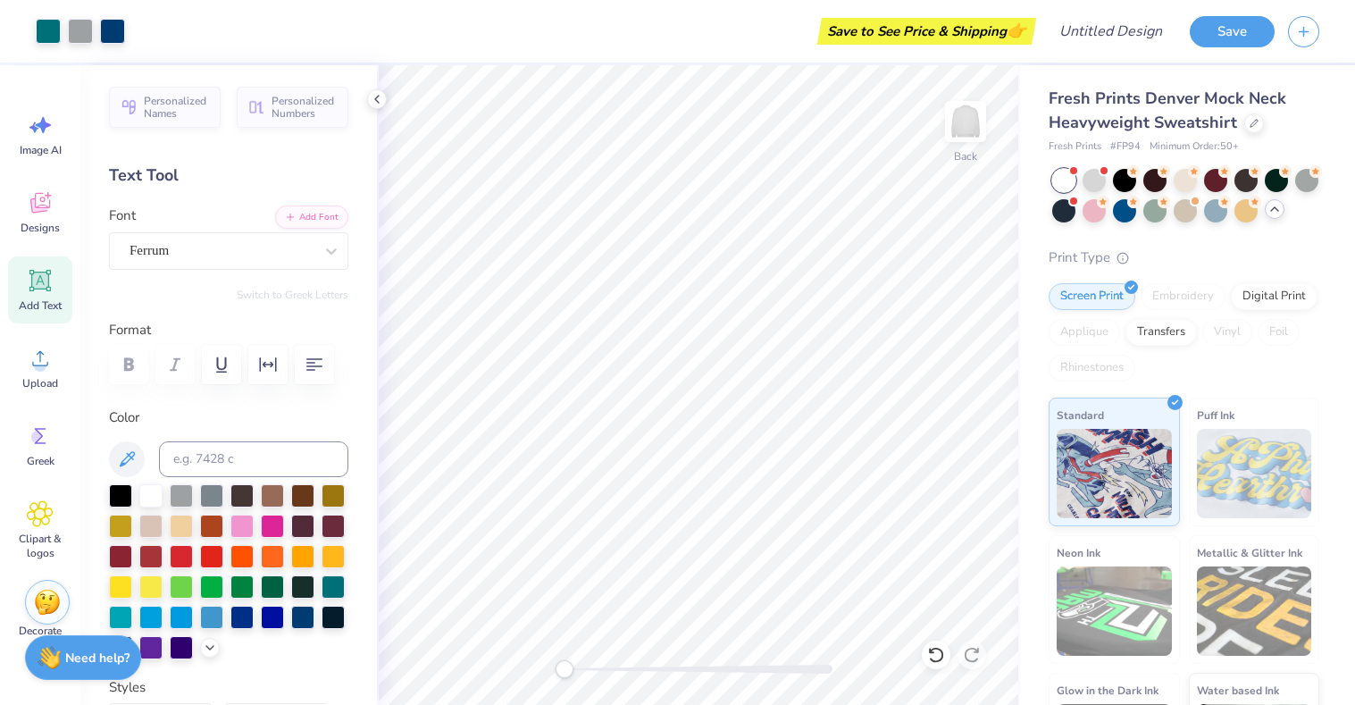
click at [1279, 207] on icon at bounding box center [1275, 209] width 14 height 14
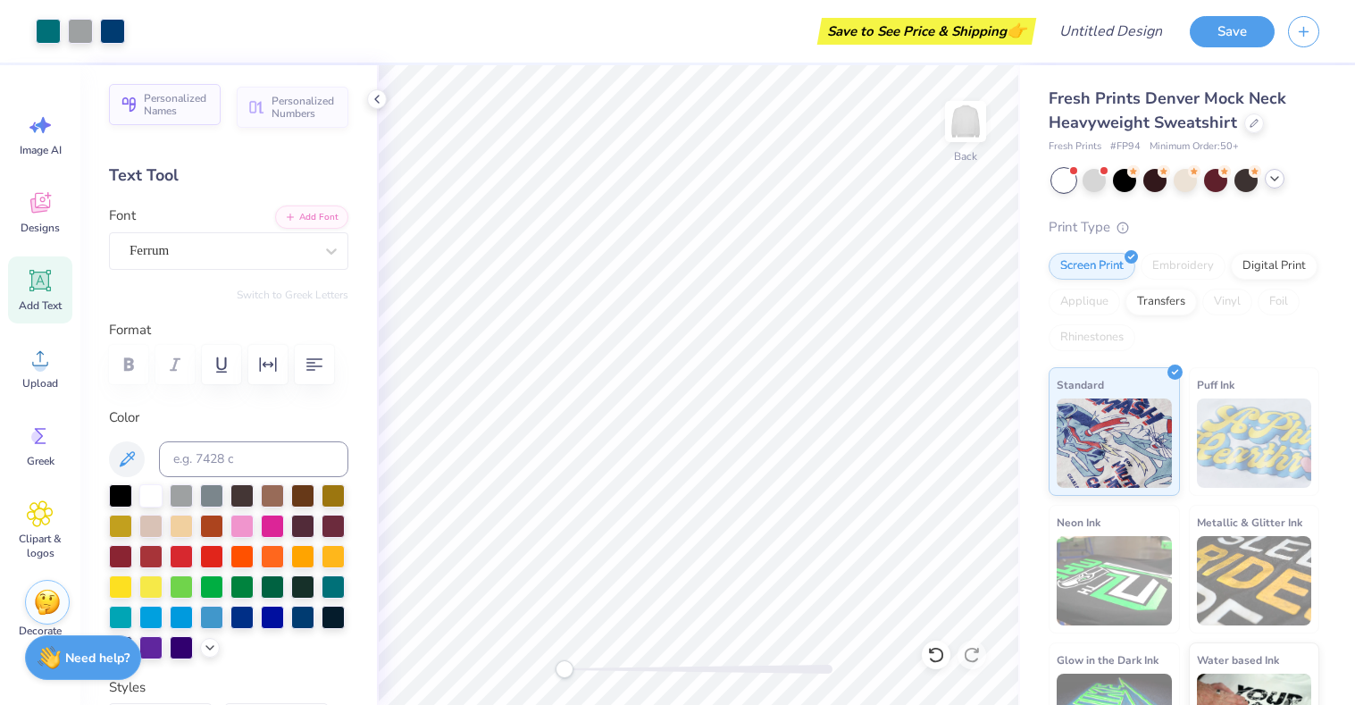
click at [205, 105] on span "Personalized Names" at bounding box center [177, 104] width 66 height 25
